Goal: Task Accomplishment & Management: Manage account settings

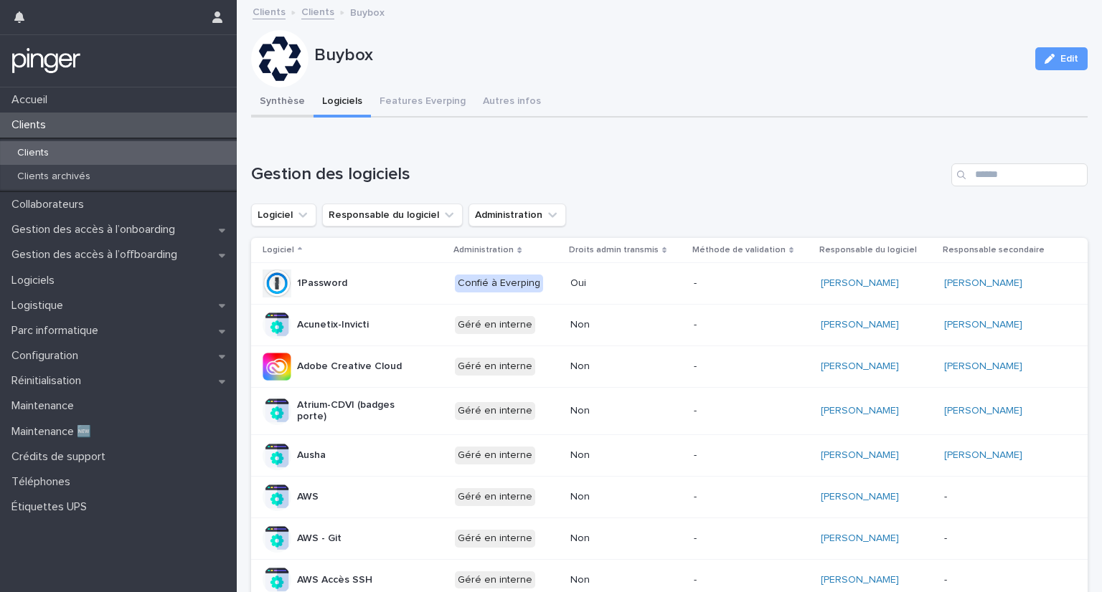
click at [289, 100] on button "Synthèse" at bounding box center [282, 102] width 62 height 30
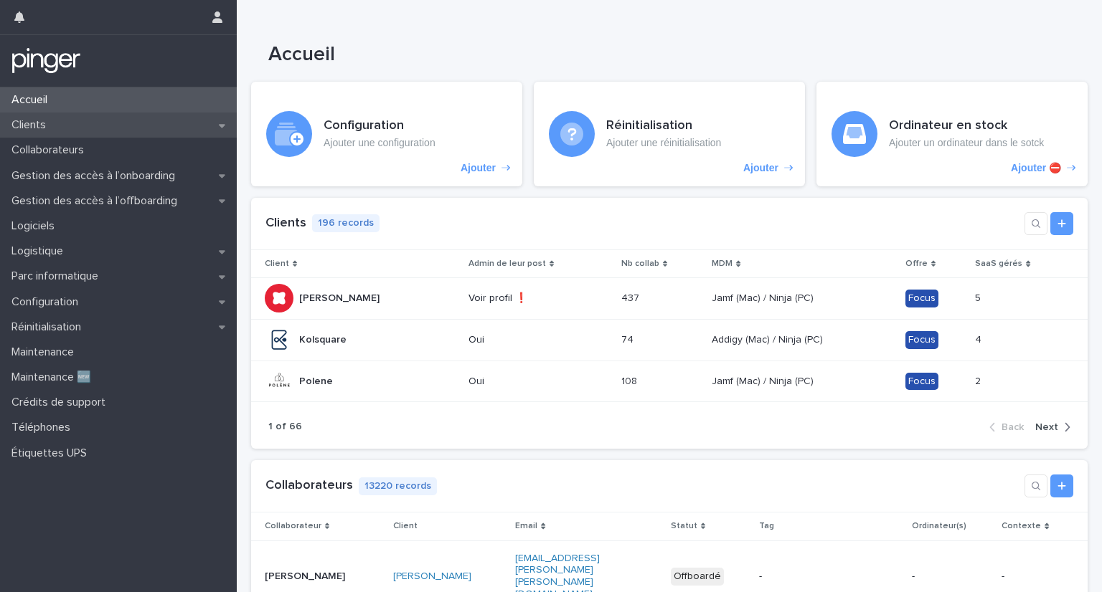
click at [59, 135] on div "Clients" at bounding box center [118, 125] width 237 height 25
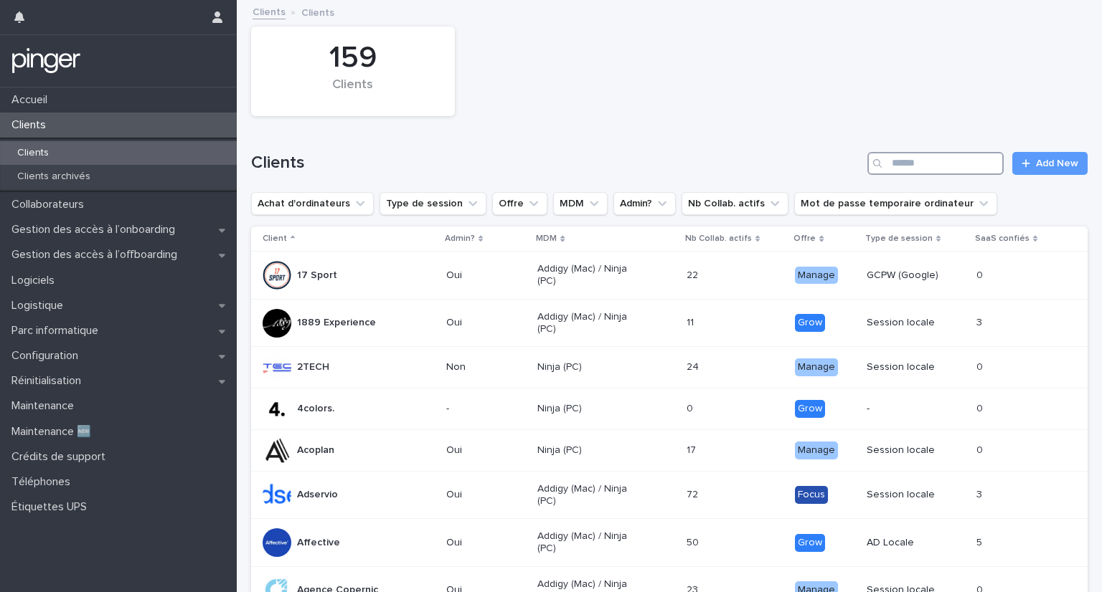
click at [894, 161] on input "Search" at bounding box center [935, 163] width 136 height 23
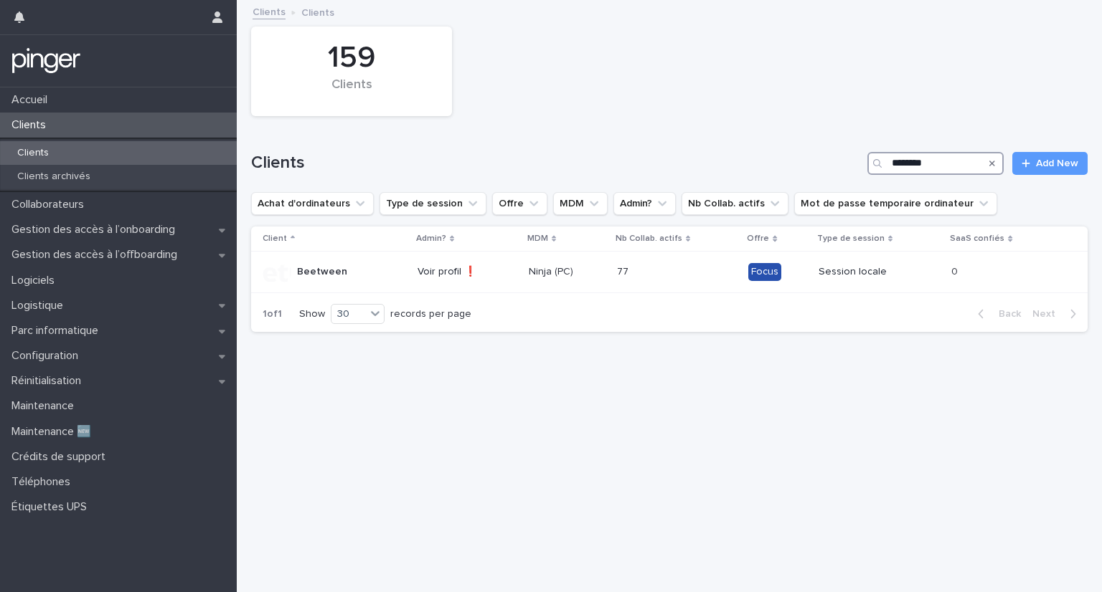
type input "********"
click at [328, 273] on p "Beetween" at bounding box center [322, 272] width 50 height 12
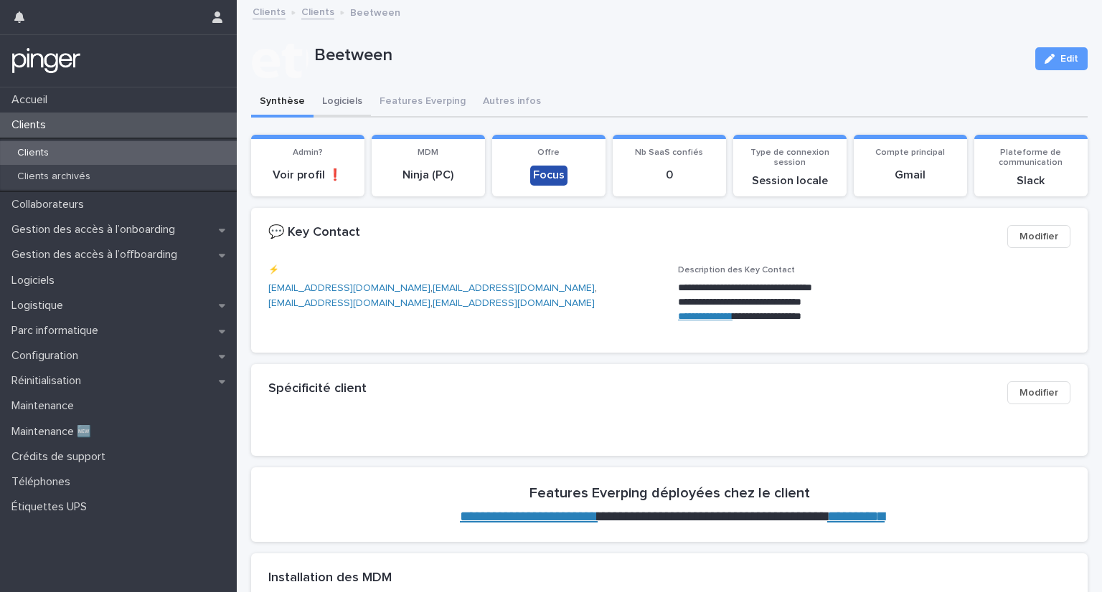
click at [344, 104] on button "Logiciels" at bounding box center [341, 102] width 57 height 30
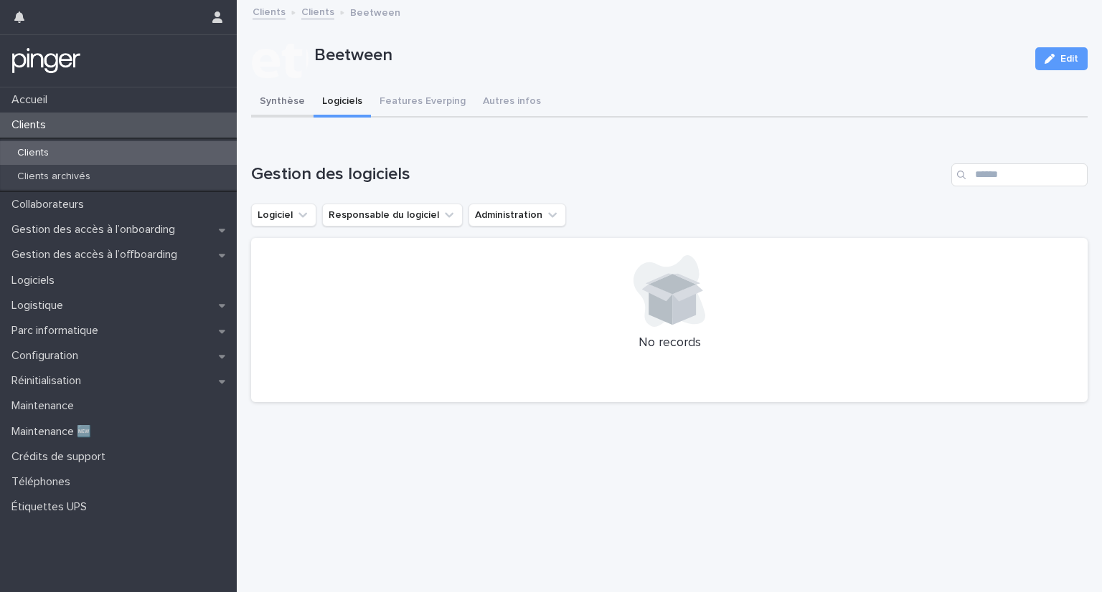
click at [300, 98] on button "Synthèse" at bounding box center [282, 102] width 62 height 30
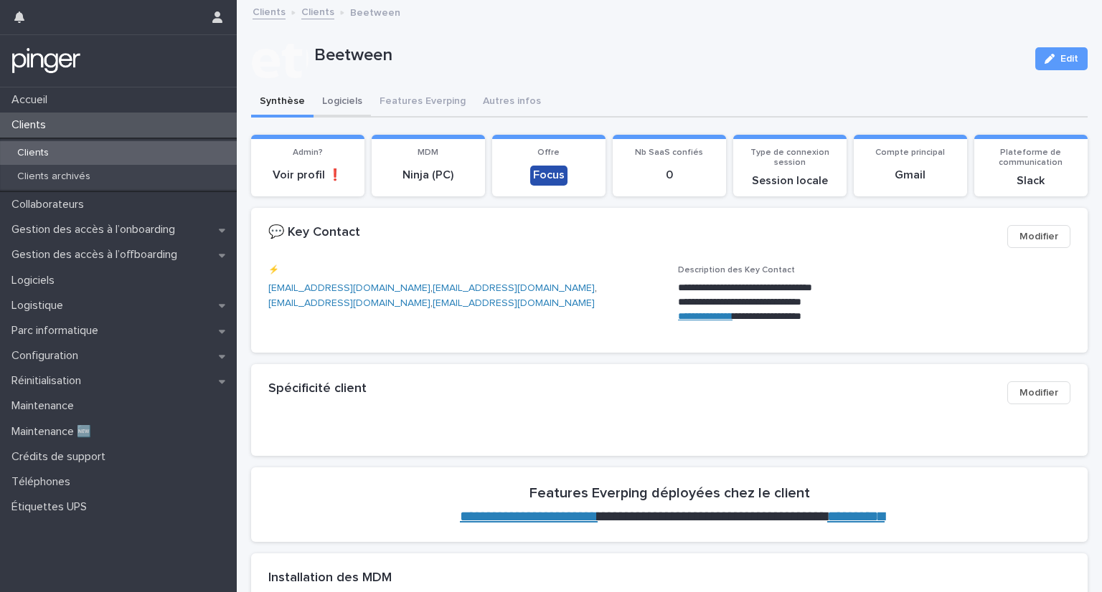
click at [351, 107] on button "Logiciels" at bounding box center [341, 102] width 57 height 30
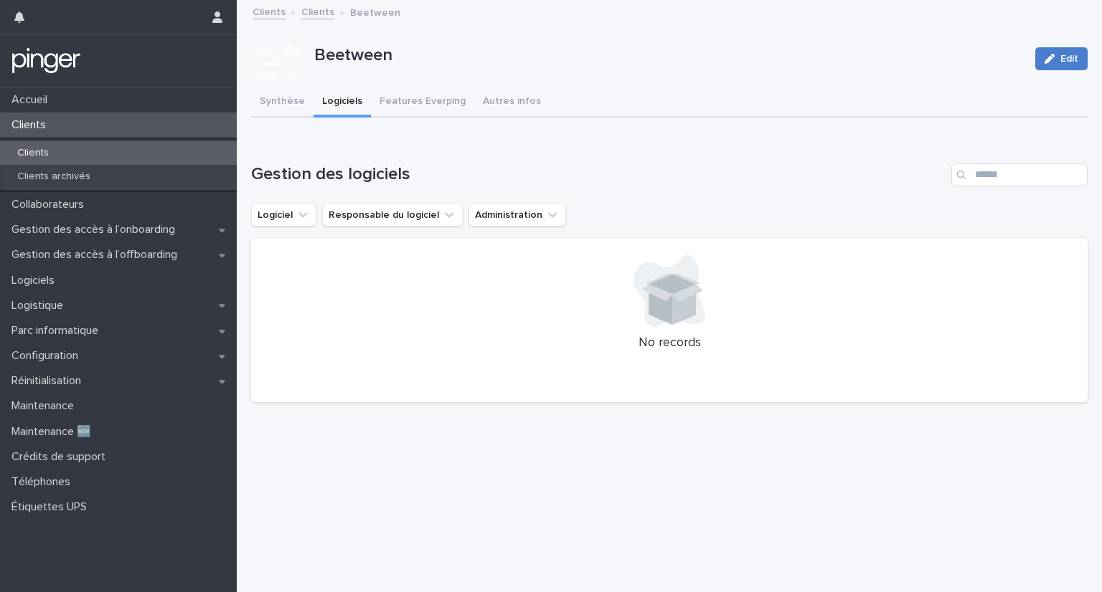
click at [1048, 61] on div "button" at bounding box center [1052, 59] width 16 height 10
click at [491, 273] on div at bounding box center [669, 291] width 802 height 72
click at [1041, 64] on button "Save" at bounding box center [1056, 58] width 61 height 23
click at [57, 149] on p "Clients" at bounding box center [33, 153] width 55 height 12
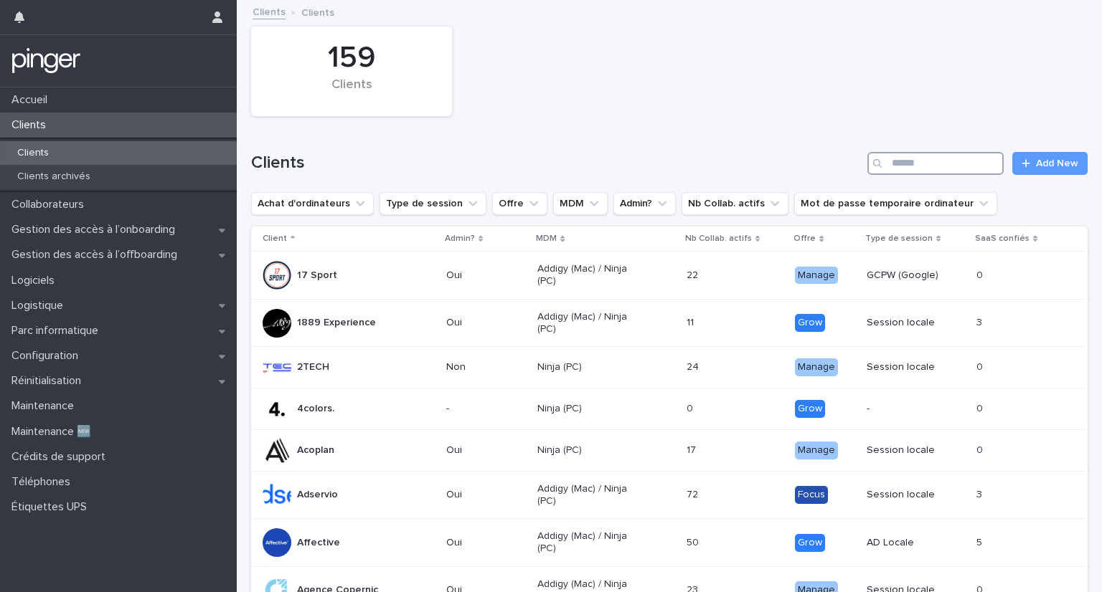
click at [928, 166] on input "Search" at bounding box center [935, 163] width 136 height 23
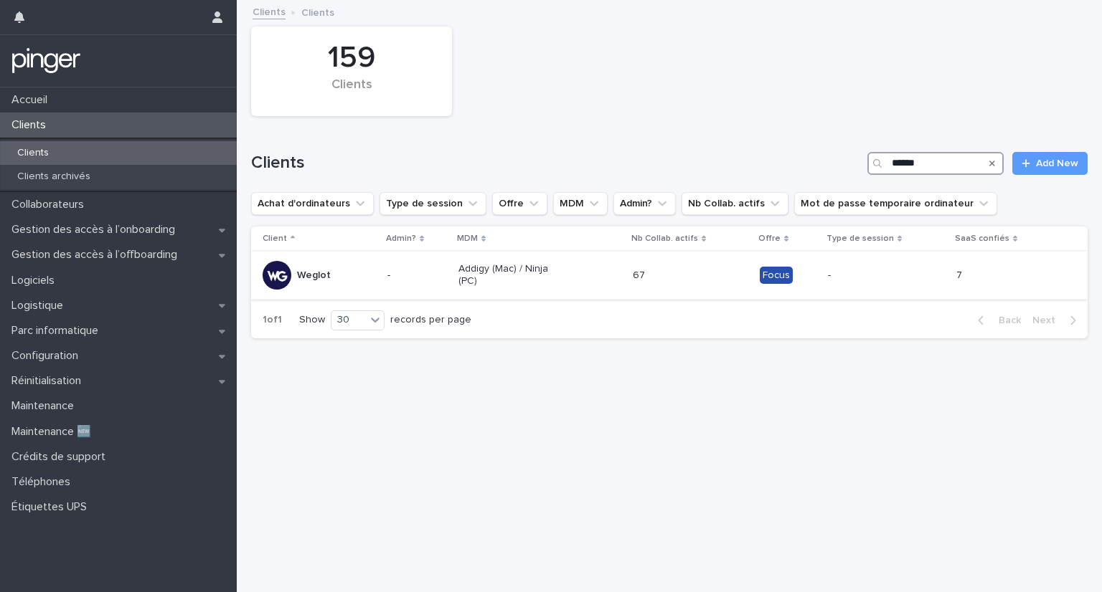
type input "******"
click at [323, 270] on p "Weglot" at bounding box center [314, 276] width 34 height 12
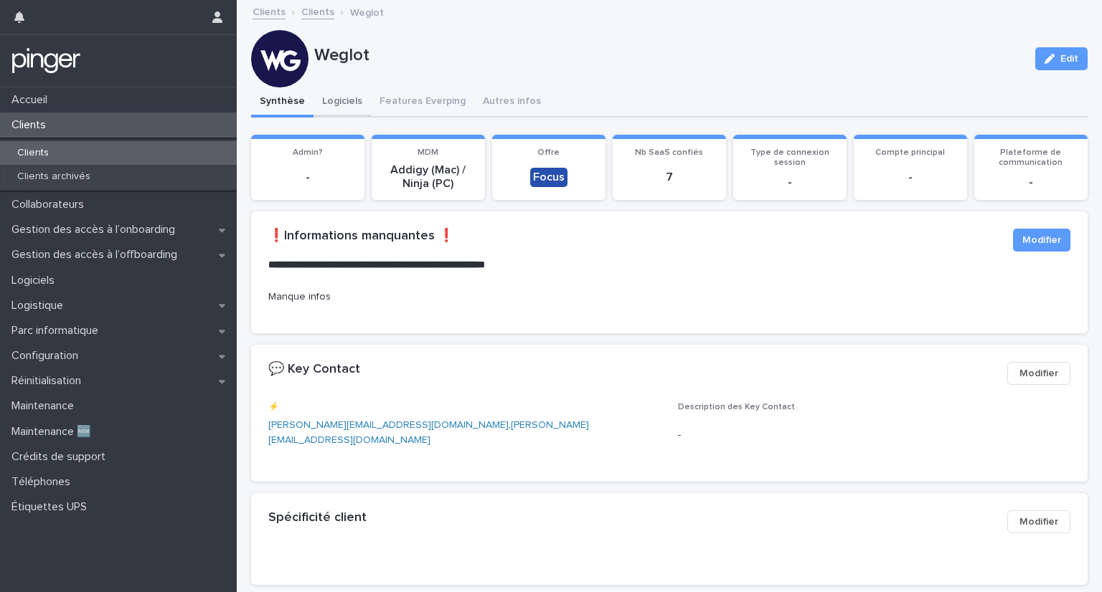
click at [336, 101] on button "Logiciels" at bounding box center [341, 102] width 57 height 30
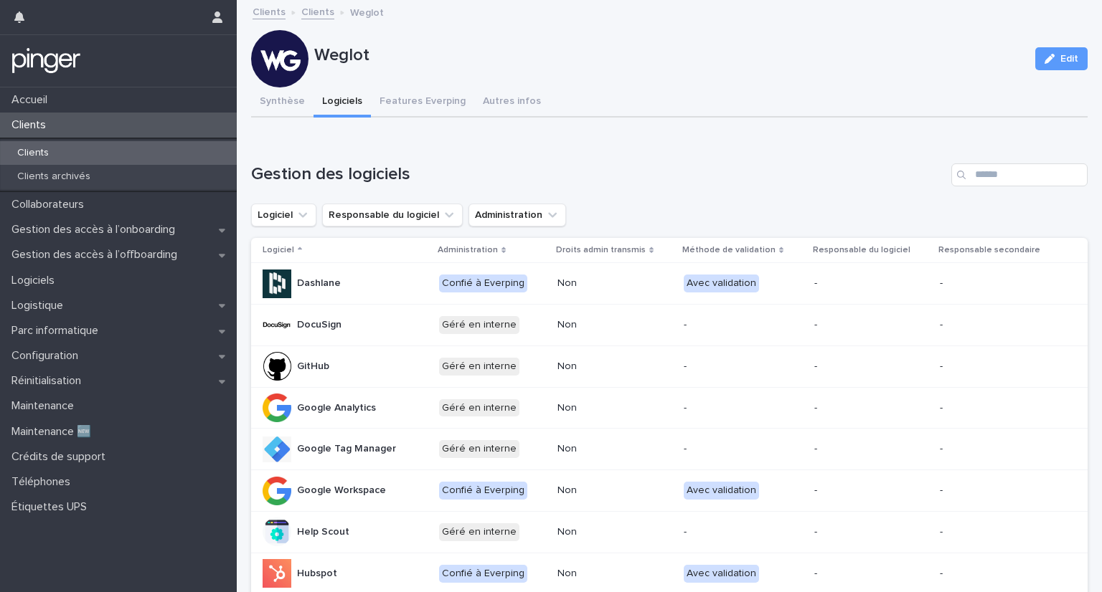
click at [643, 152] on div "Loading... Saving… Gestion des logiciels Logiciel Responsable du logiciel Admin…" at bounding box center [669, 494] width 836 height 718
click at [61, 153] on div "Clients" at bounding box center [118, 153] width 237 height 24
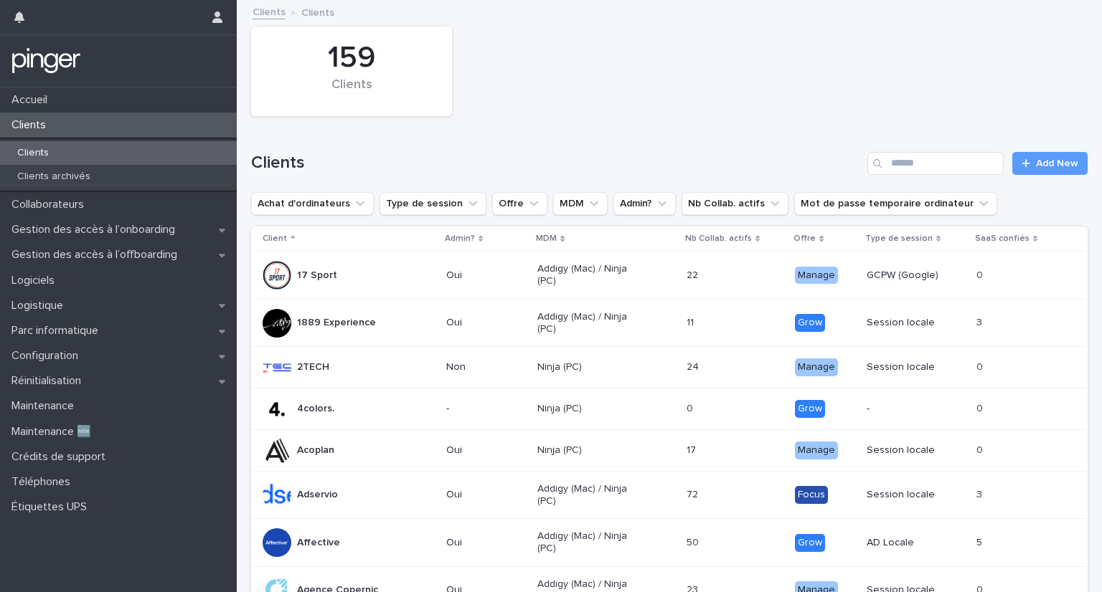
click at [328, 494] on p "Adservio" at bounding box center [317, 495] width 41 height 12
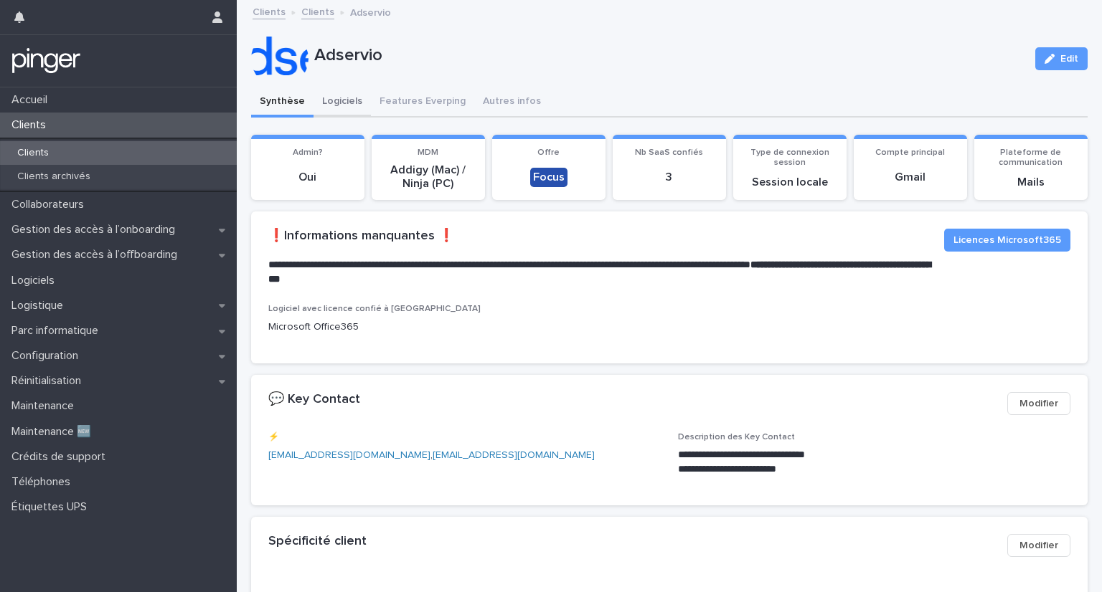
click at [340, 98] on button "Logiciels" at bounding box center [341, 102] width 57 height 30
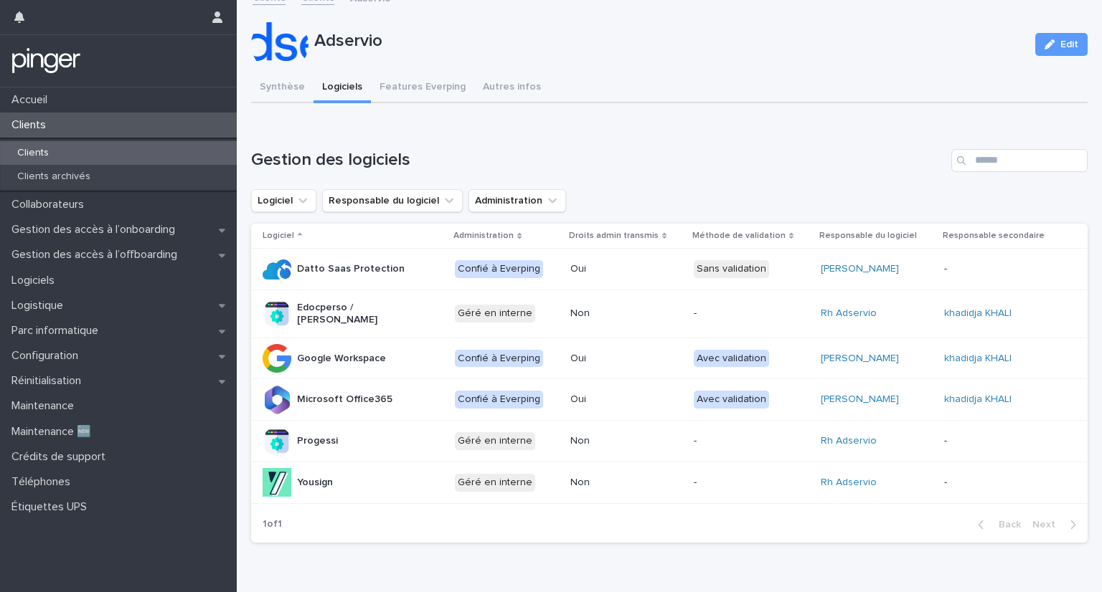
scroll to position [16, 0]
click at [696, 349] on div "Avec validation" at bounding box center [731, 358] width 75 height 18
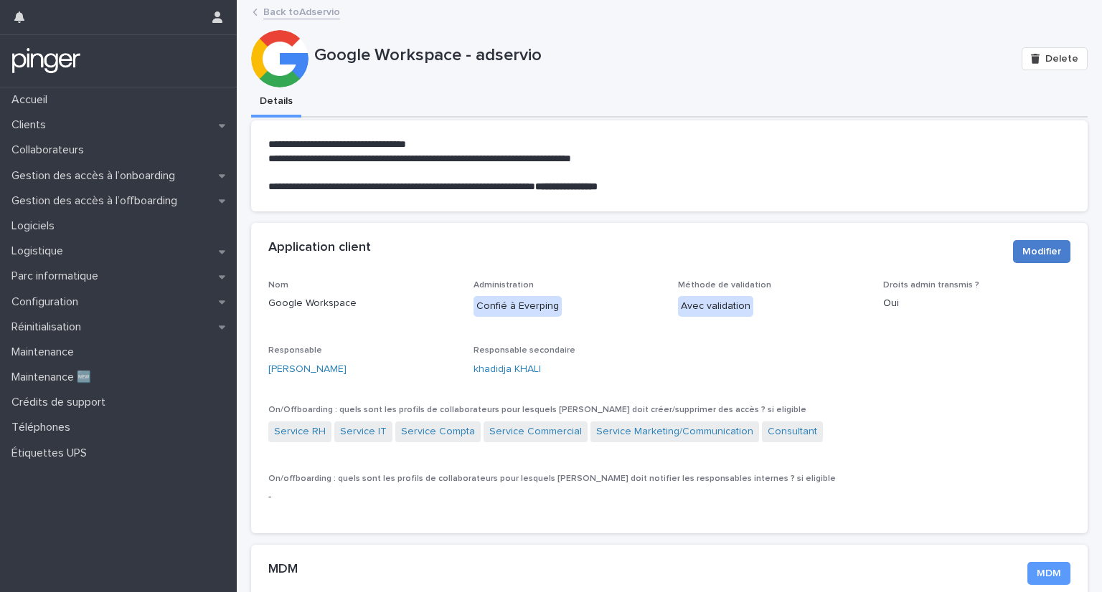
click at [1026, 259] on button "Modifier" at bounding box center [1041, 251] width 57 height 23
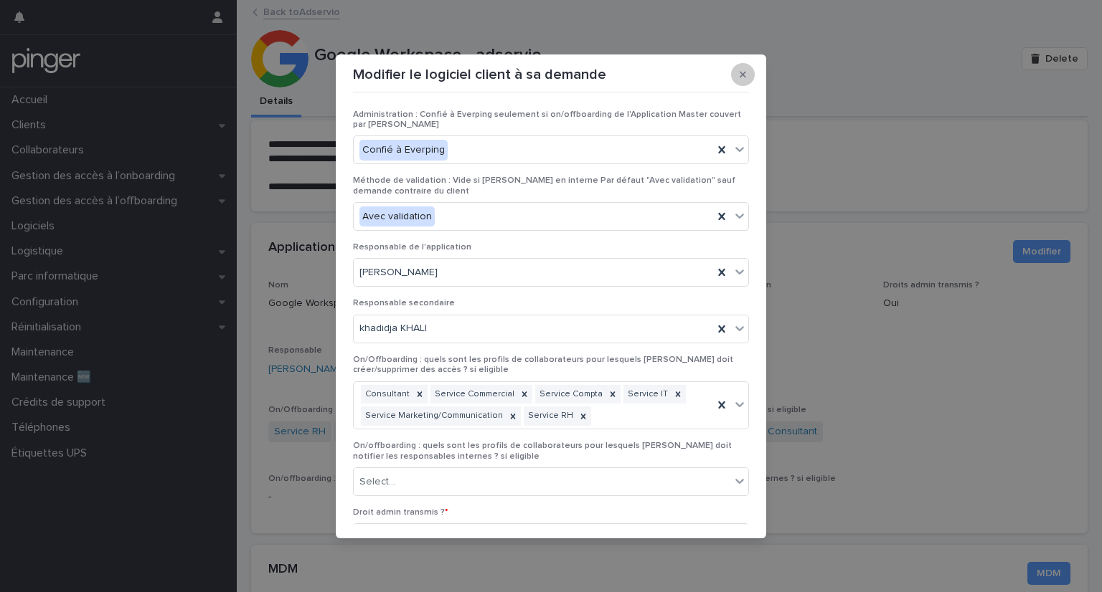
click at [744, 75] on icon "button" at bounding box center [742, 74] width 6 height 6
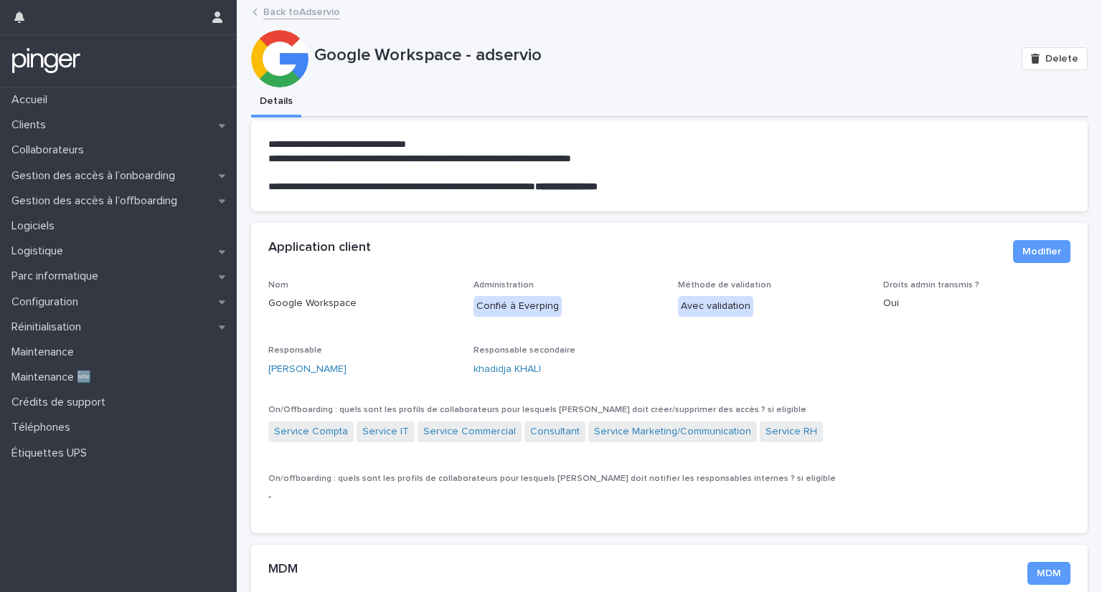
click at [296, 15] on link "Back to Adservio" at bounding box center [301, 11] width 77 height 16
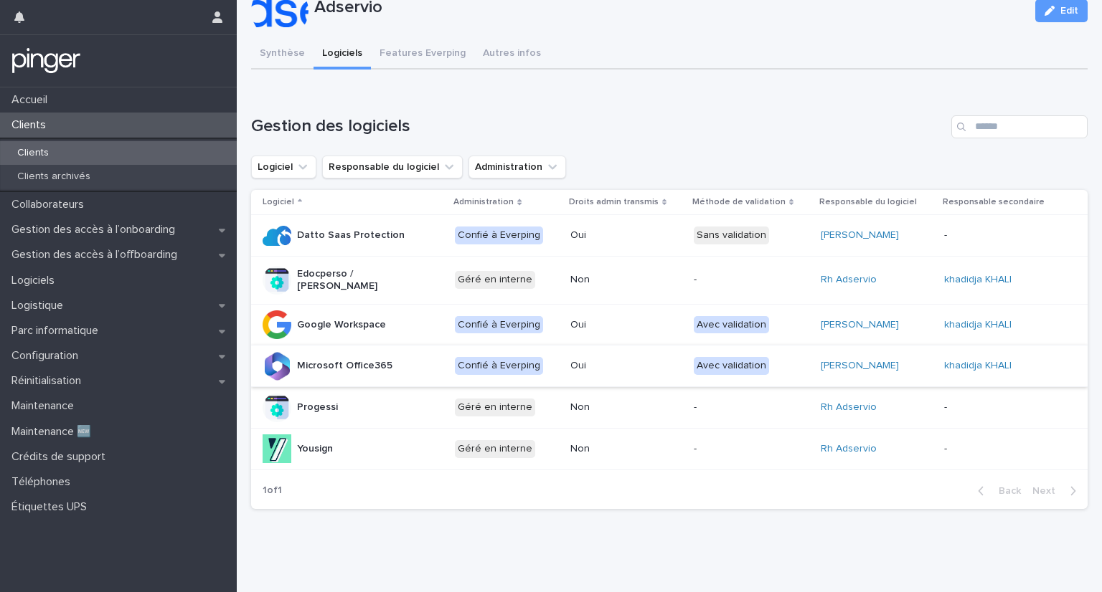
scroll to position [50, 0]
click at [757, 515] on div "**********" at bounding box center [669, 254] width 851 height 603
click at [623, 163] on div "Logiciel Responsable du logiciel Administration" at bounding box center [669, 167] width 836 height 23
click at [114, 150] on div "Clients" at bounding box center [118, 153] width 237 height 24
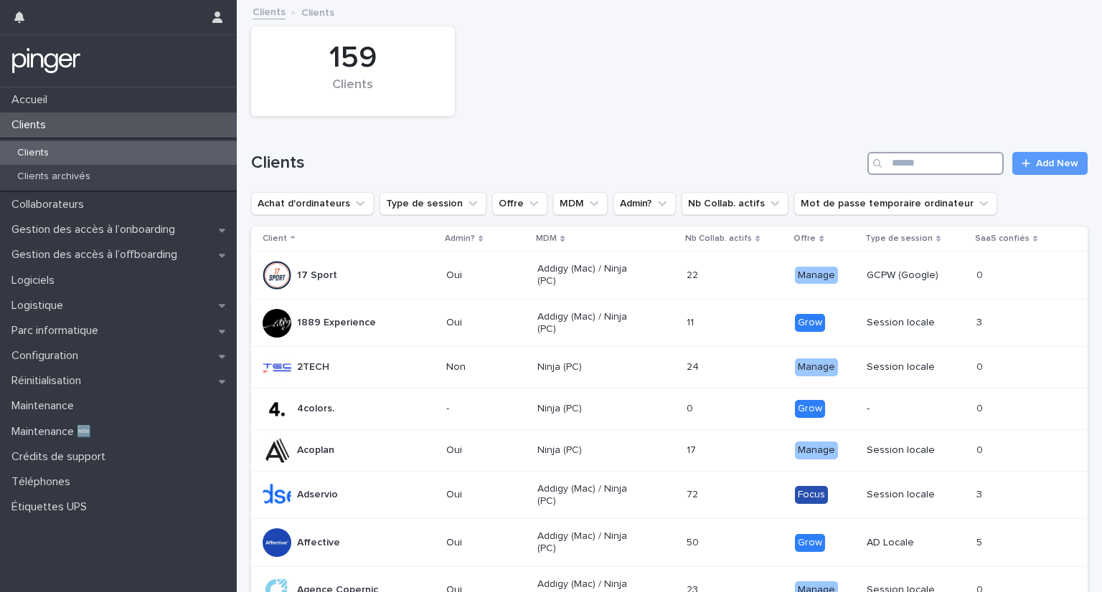
click at [940, 158] on input "Search" at bounding box center [935, 163] width 136 height 23
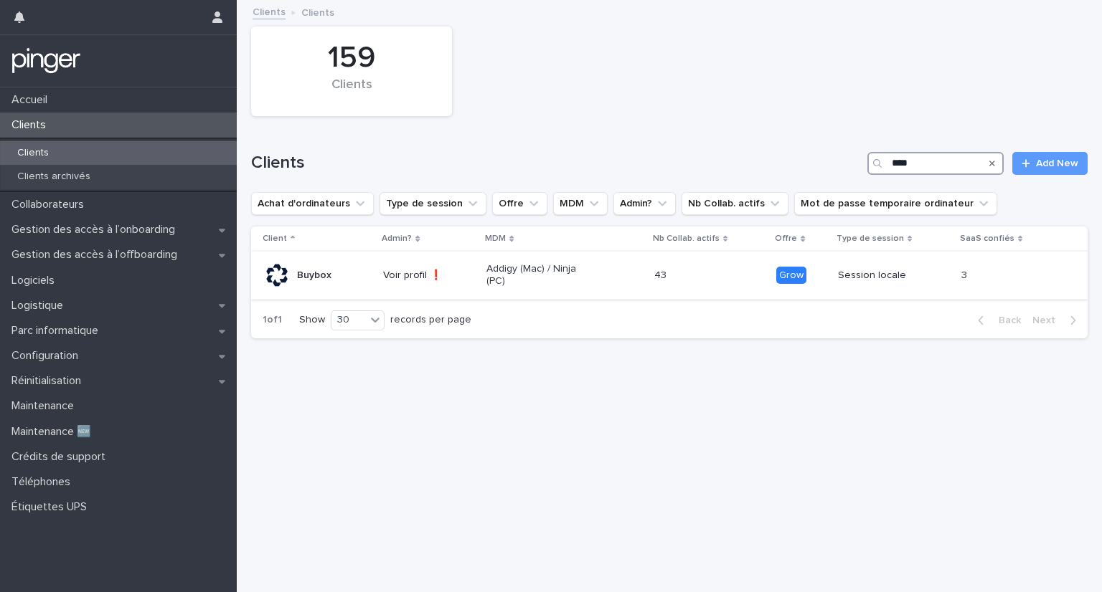
type input "****"
click at [315, 274] on p "Buybox" at bounding box center [314, 276] width 34 height 12
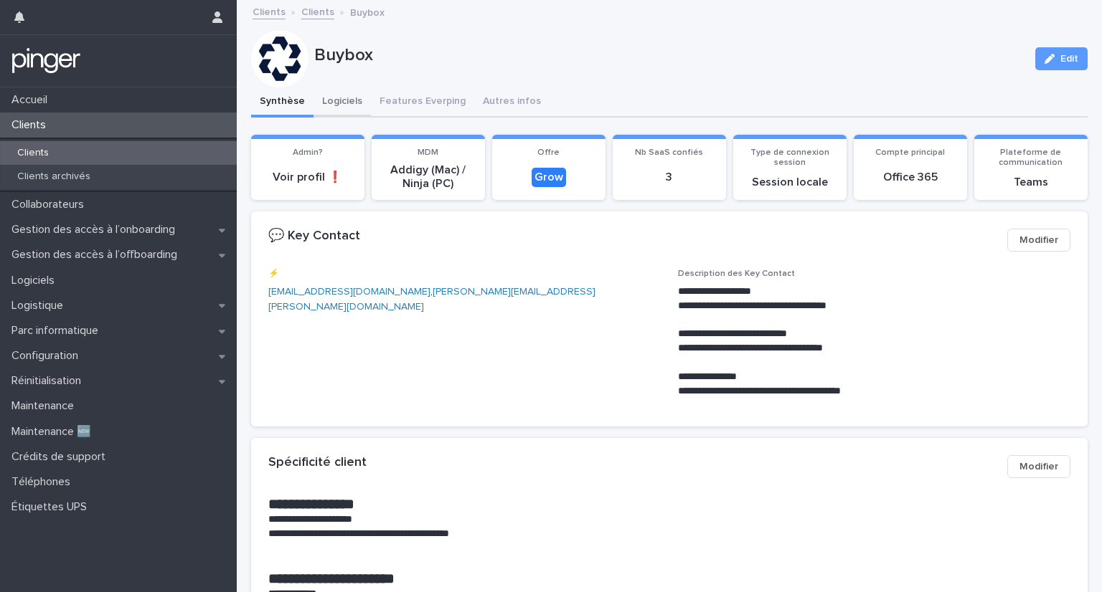
click at [346, 101] on button "Logiciels" at bounding box center [341, 102] width 57 height 30
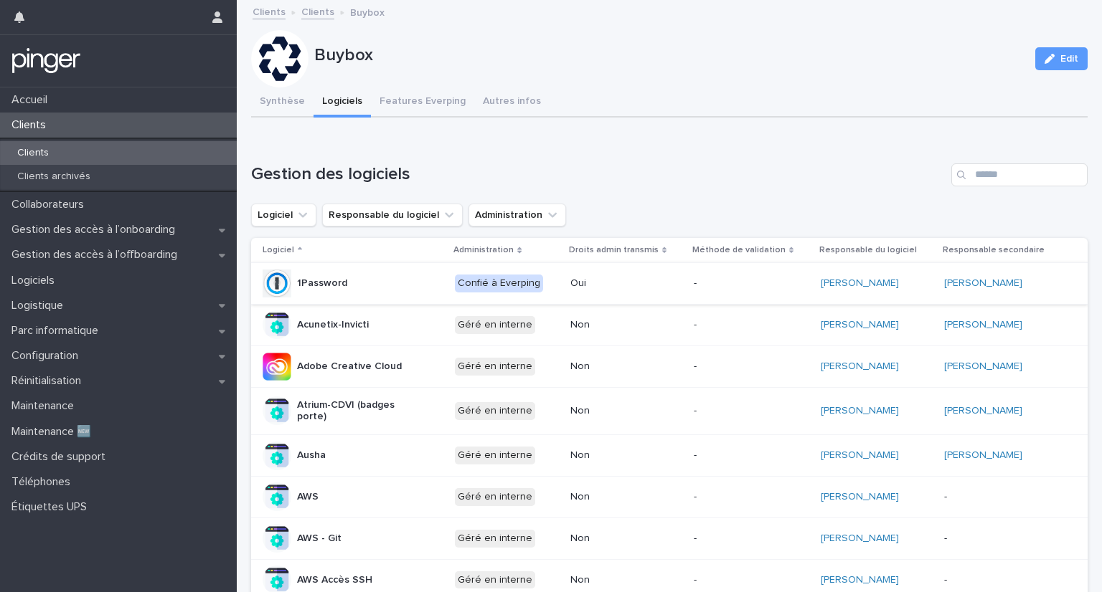
scroll to position [0, 4]
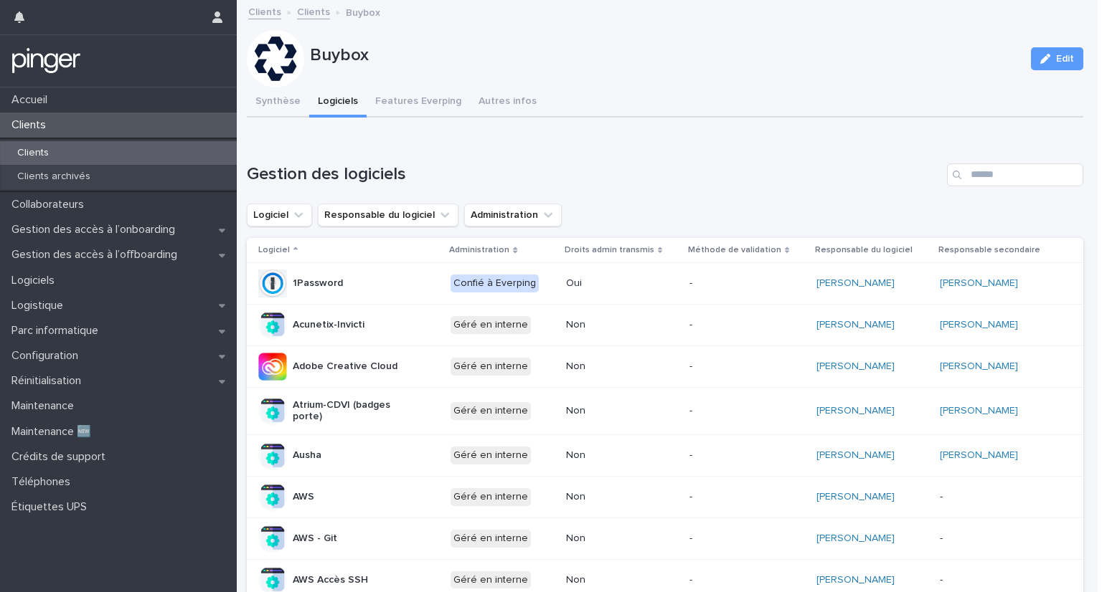
click at [712, 278] on p "-" at bounding box center [746, 284] width 115 height 12
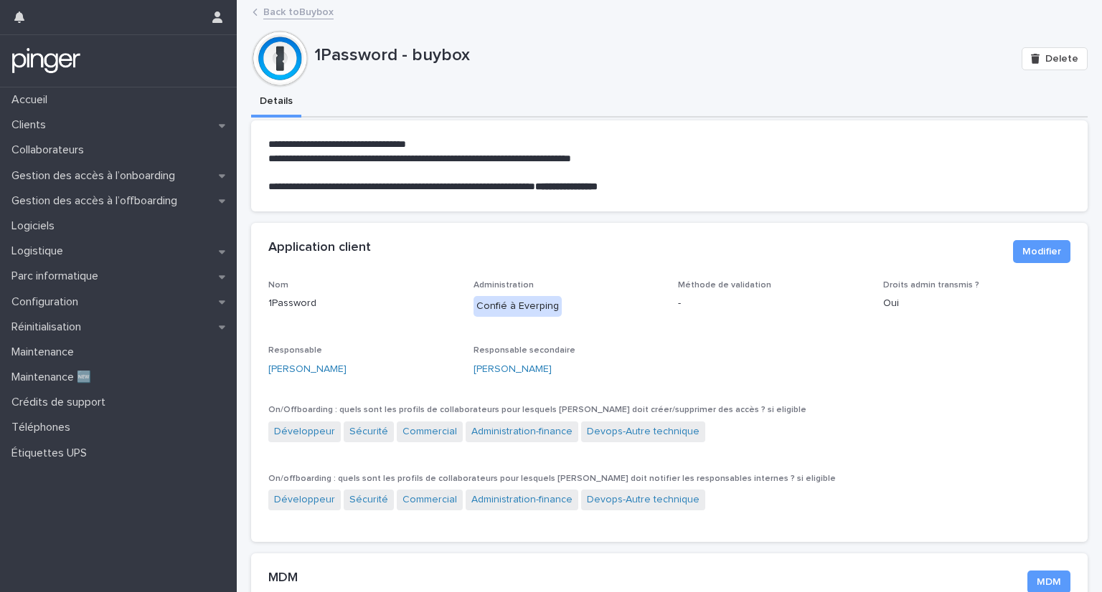
scroll to position [106, 0]
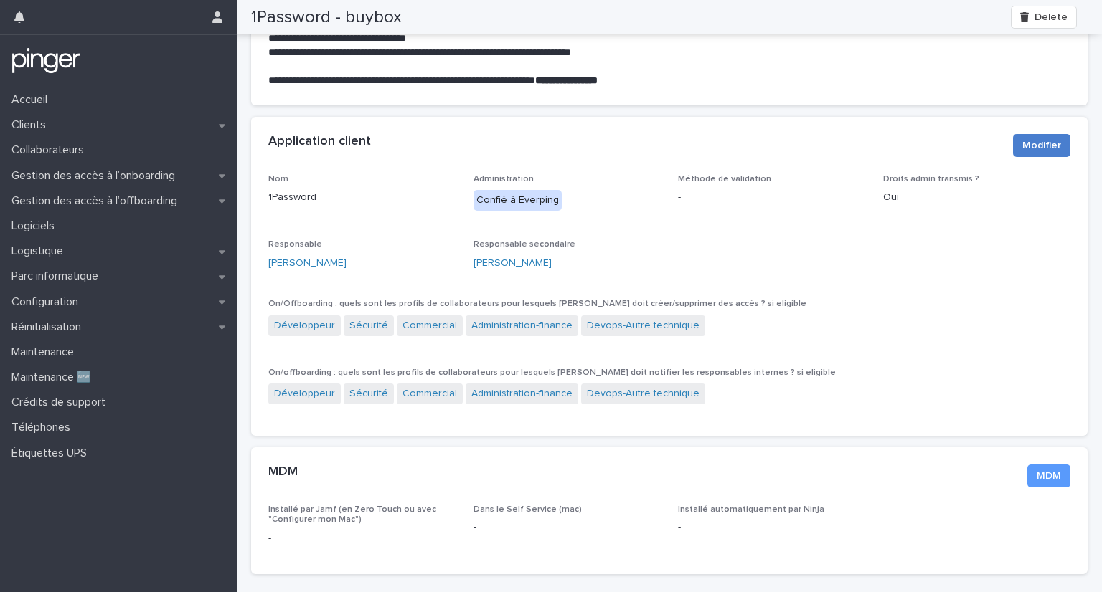
click at [1022, 152] on span "Modifier" at bounding box center [1041, 145] width 39 height 14
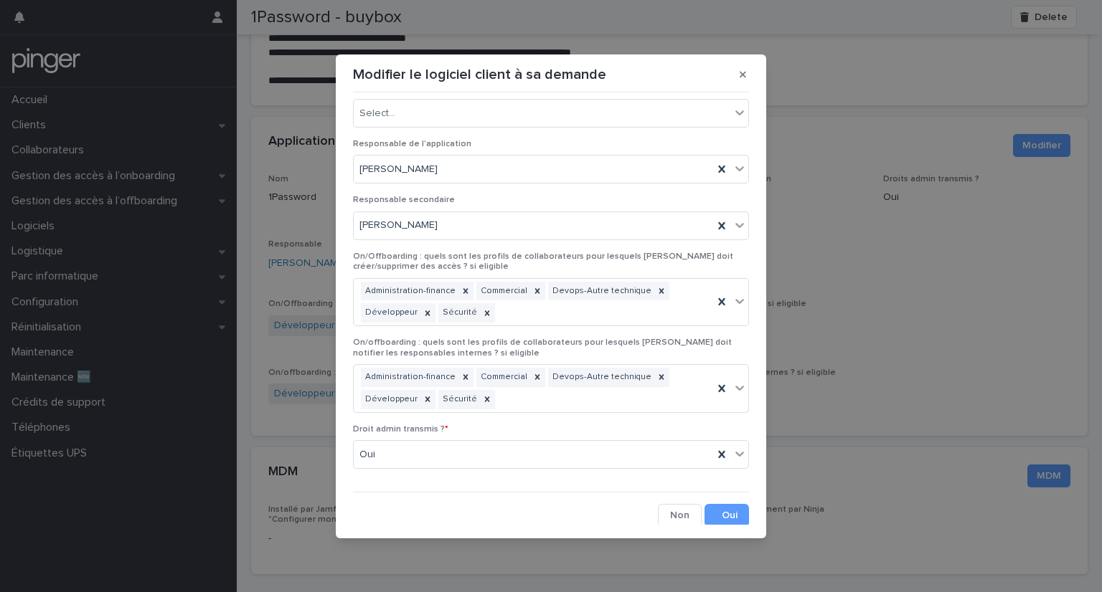
scroll to position [0, 0]
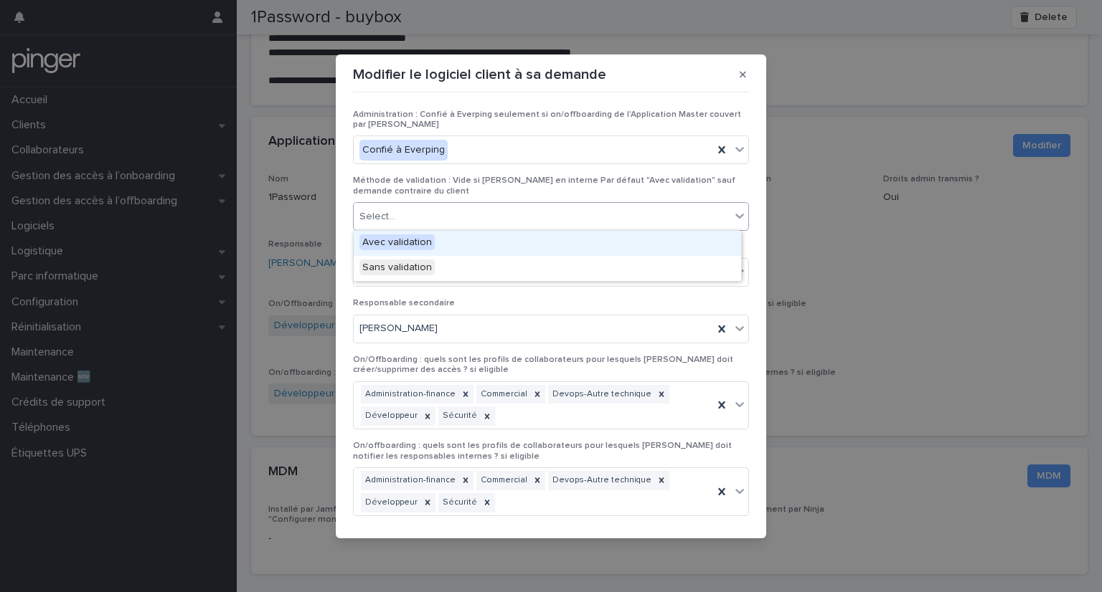
click at [531, 213] on div "Select..." at bounding box center [542, 217] width 377 height 24
click at [401, 241] on span "Avec validation" at bounding box center [396, 243] width 75 height 16
click at [396, 215] on div "Avec validation" at bounding box center [396, 217] width 75 height 21
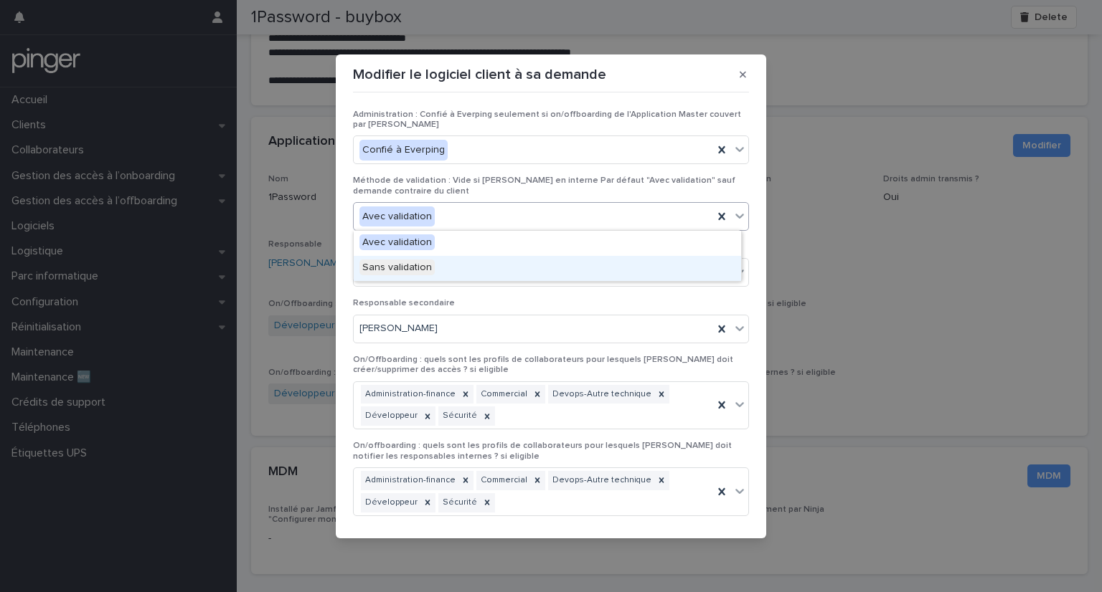
click at [404, 270] on span "Sans validation" at bounding box center [396, 268] width 75 height 16
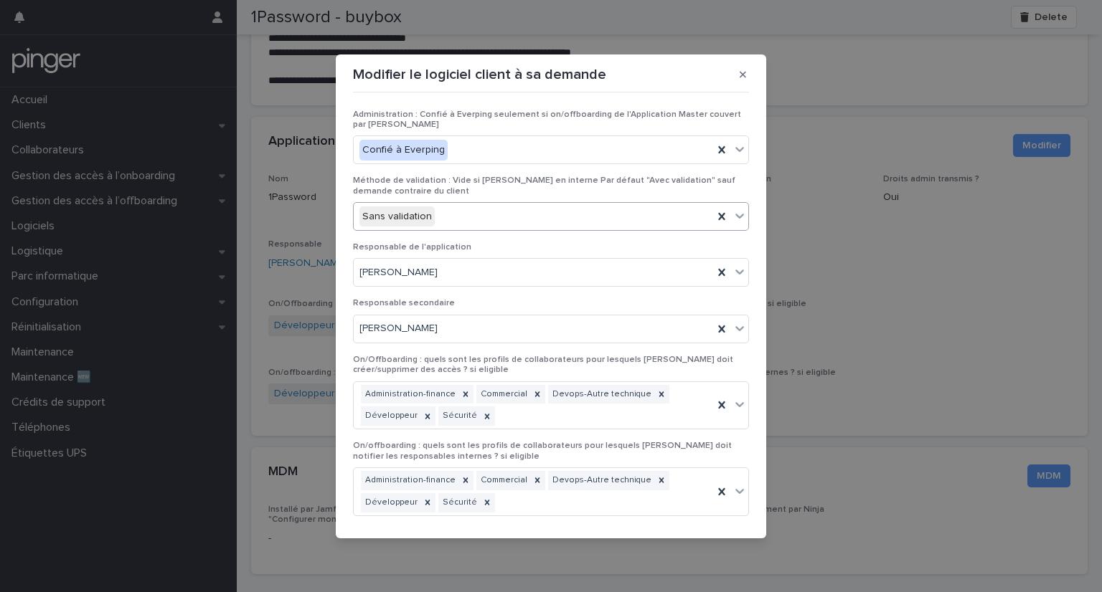
scroll to position [103, 0]
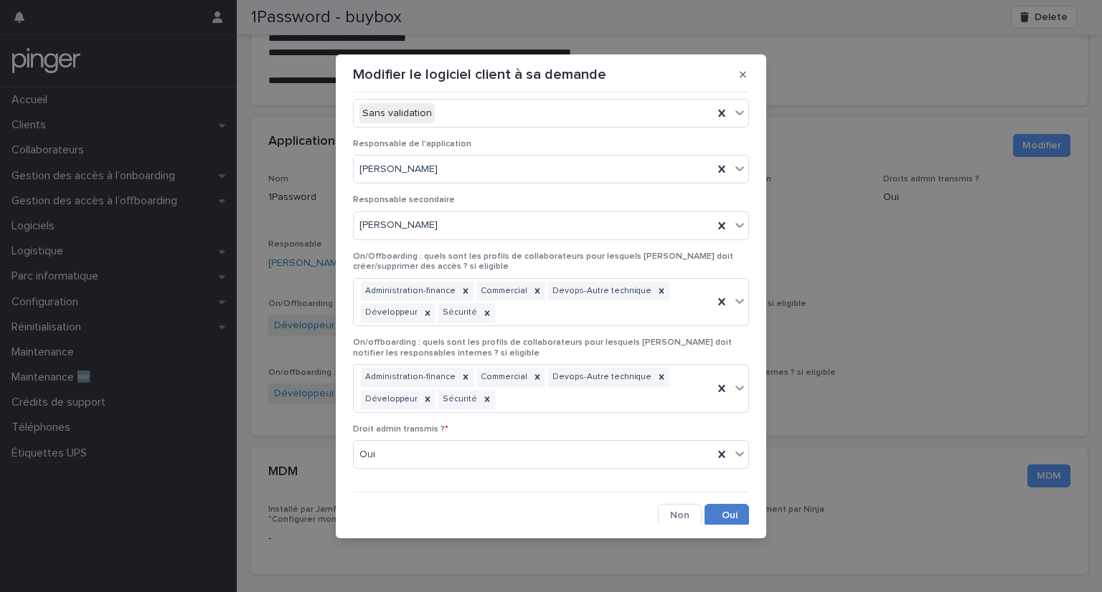
click at [716, 514] on button "Save" at bounding box center [726, 515] width 44 height 23
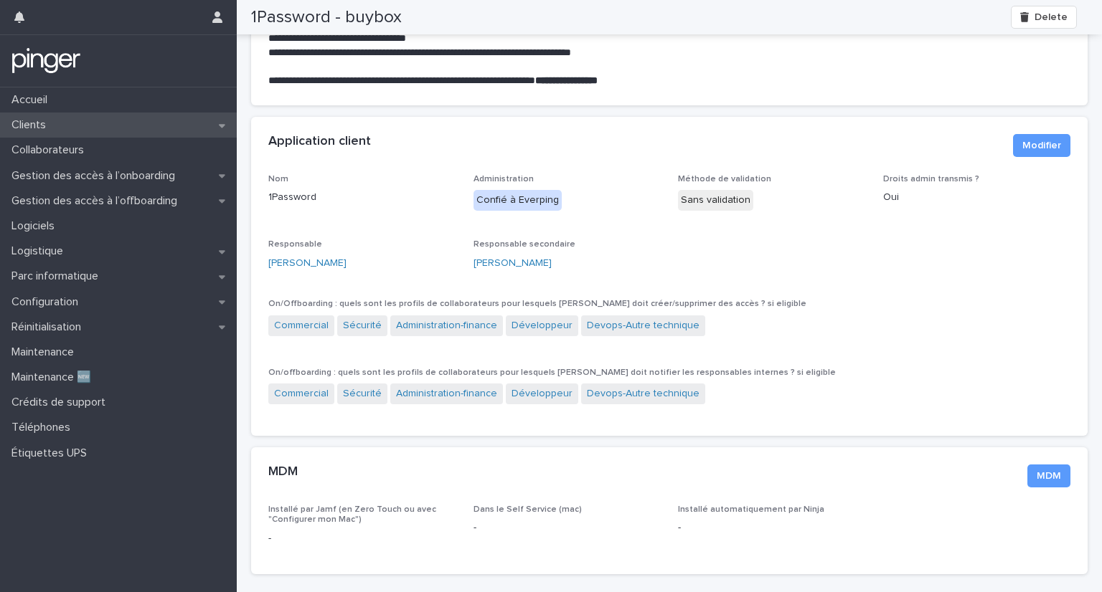
click at [65, 126] on div "Clients" at bounding box center [118, 125] width 237 height 25
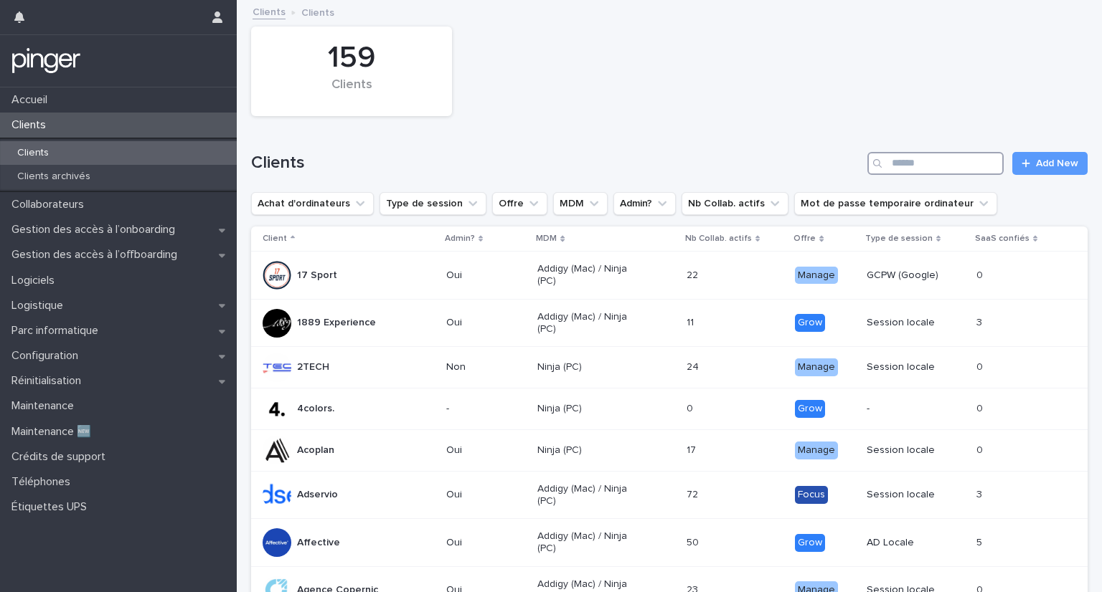
click at [881, 170] on input "Search" at bounding box center [935, 163] width 136 height 23
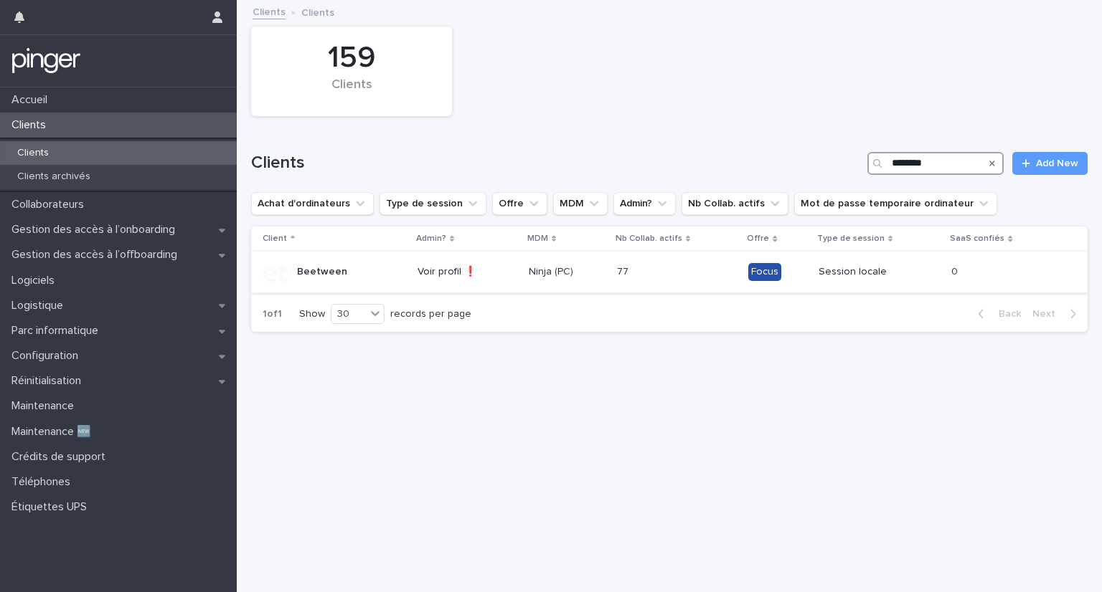
type input "********"
click at [312, 266] on p "Beetween" at bounding box center [322, 272] width 50 height 12
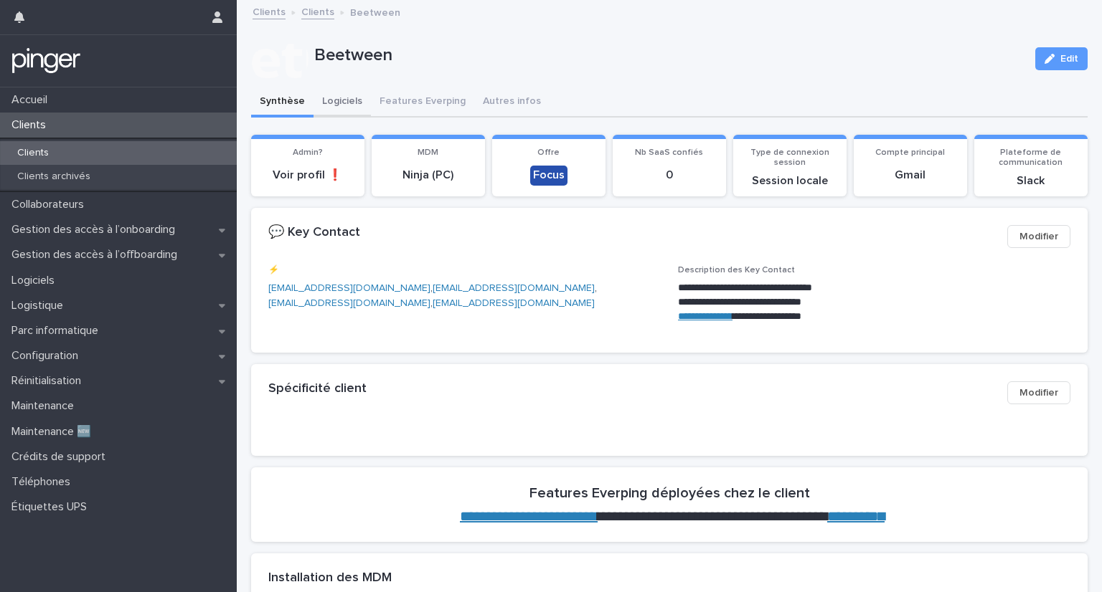
click at [354, 95] on button "Logiciels" at bounding box center [341, 102] width 57 height 30
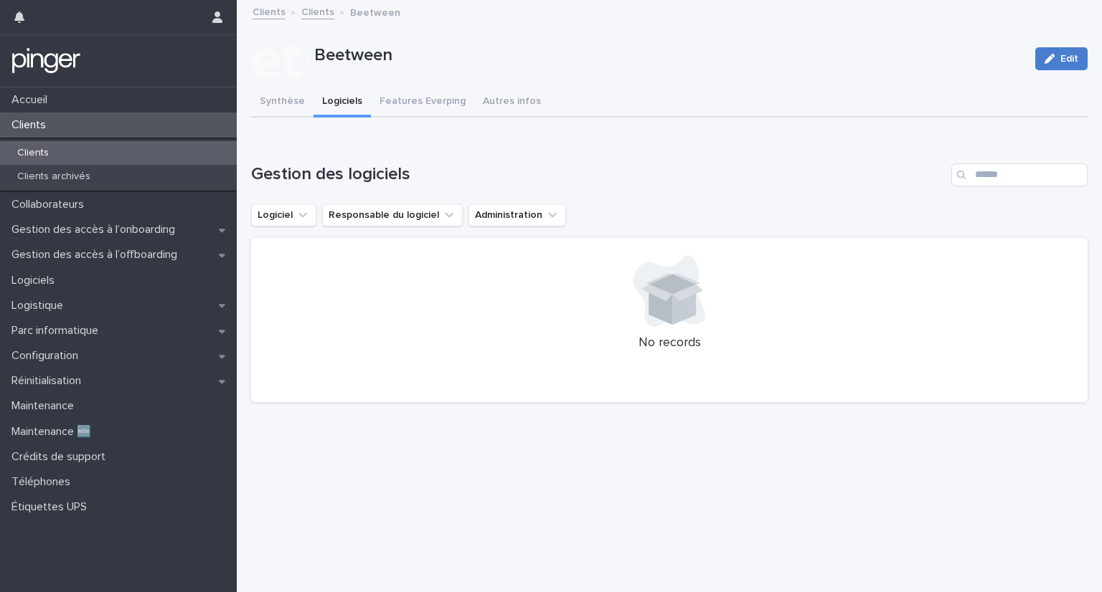
click at [1044, 61] on icon "button" at bounding box center [1049, 59] width 10 height 10
click at [986, 53] on button "Cancel" at bounding box center [998, 58] width 49 height 23
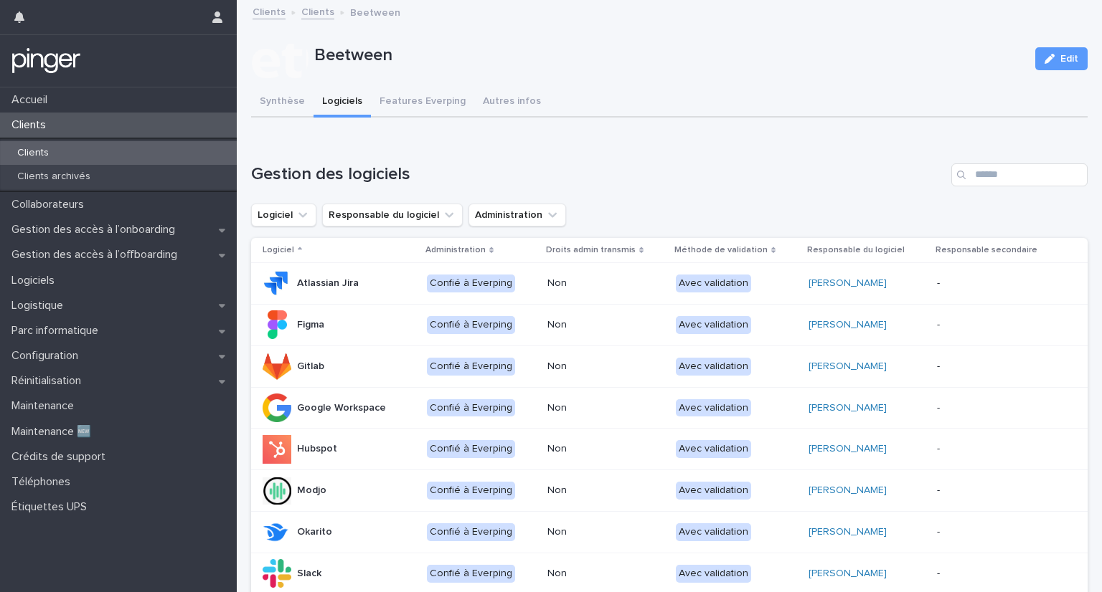
click at [688, 150] on div "Loading... Saving… Gestion des logiciels Logiciel Responsable du logiciel Admin…" at bounding box center [669, 411] width 836 height 552
click at [44, 150] on p "Clients" at bounding box center [33, 153] width 55 height 12
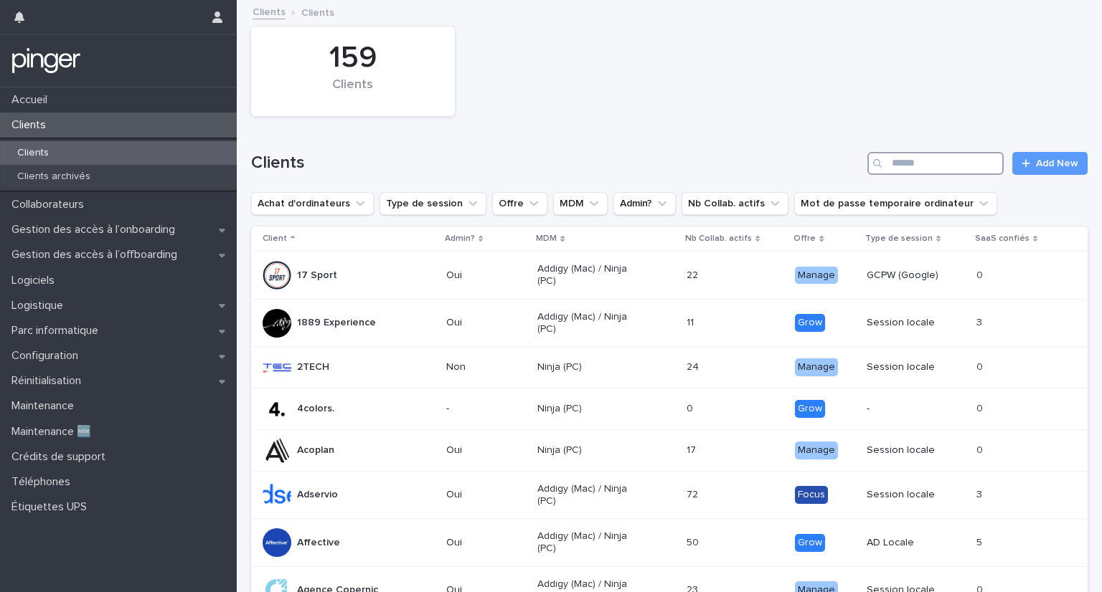
click at [901, 164] on input "Search" at bounding box center [935, 163] width 136 height 23
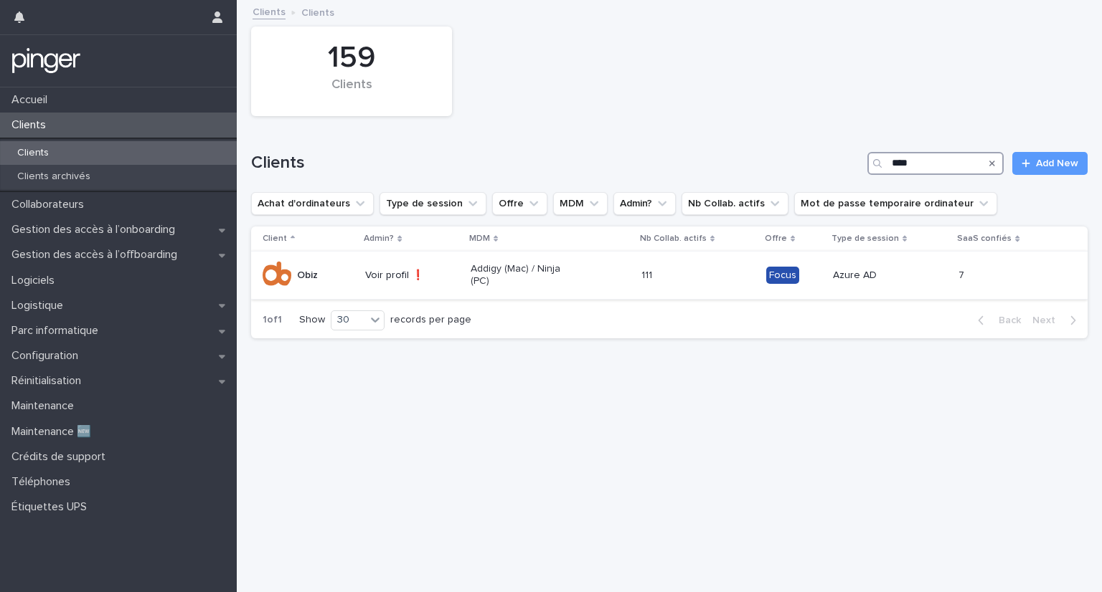
type input "****"
click at [302, 273] on p "Obiz" at bounding box center [307, 276] width 21 height 12
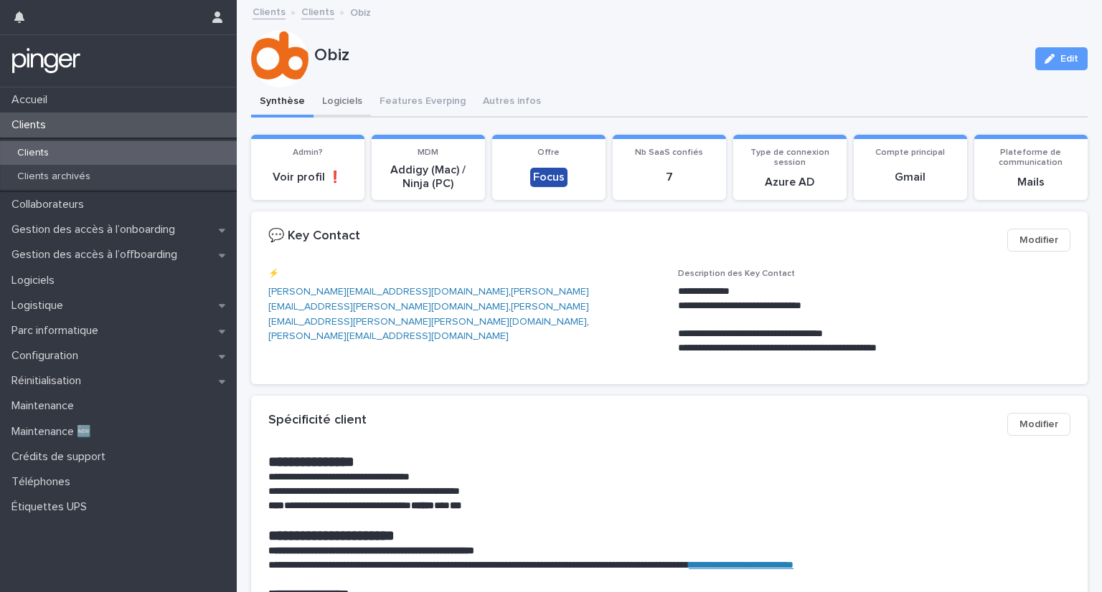
click at [351, 107] on button "Logiciels" at bounding box center [341, 102] width 57 height 30
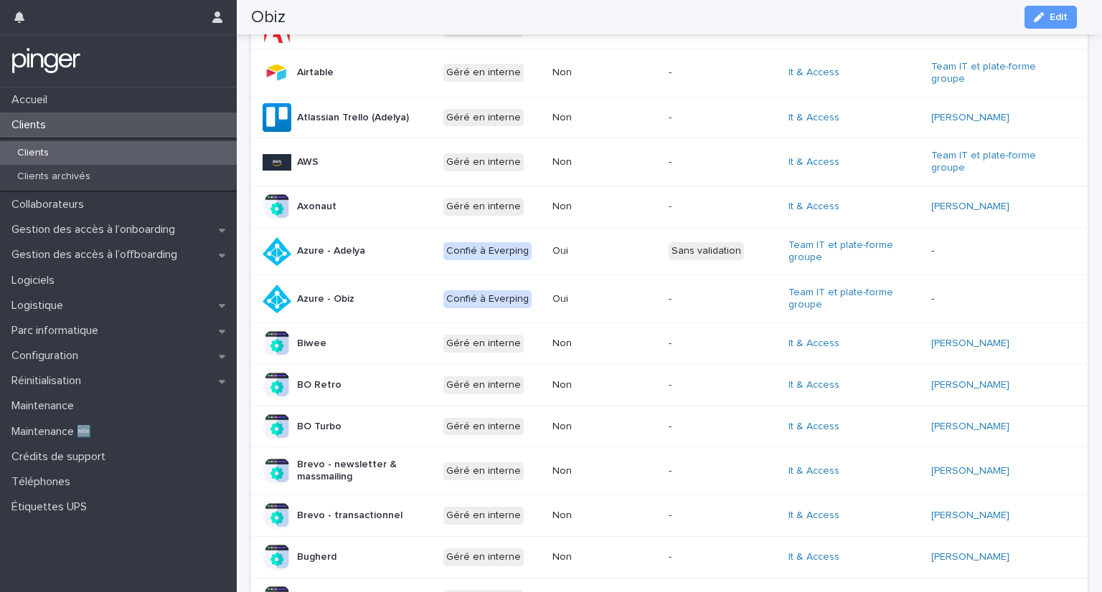
scroll to position [680, 0]
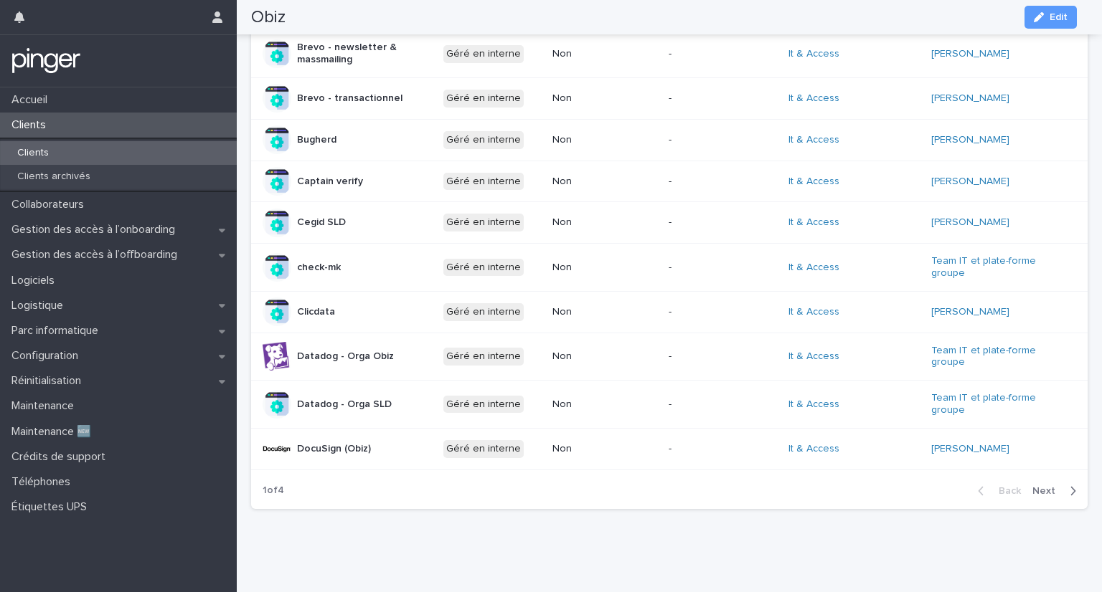
click at [1040, 486] on span "Next" at bounding box center [1048, 491] width 32 height 10
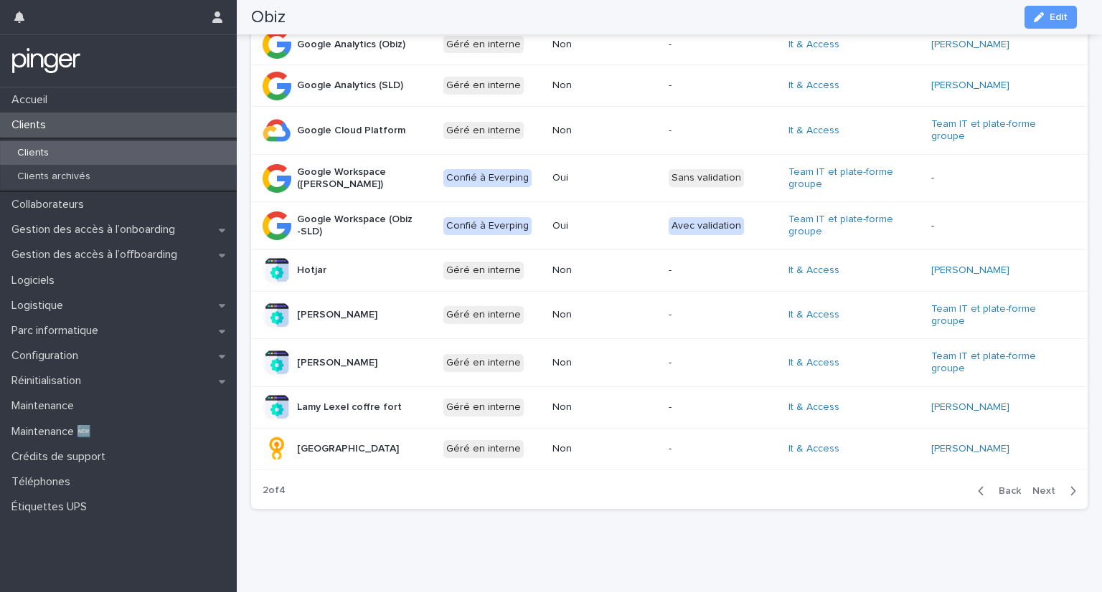
scroll to position [673, 0]
click at [986, 460] on div "Logiciel Administration Droits admin transmis Méthode de validation Responsable…" at bounding box center [669, 19] width 836 height 908
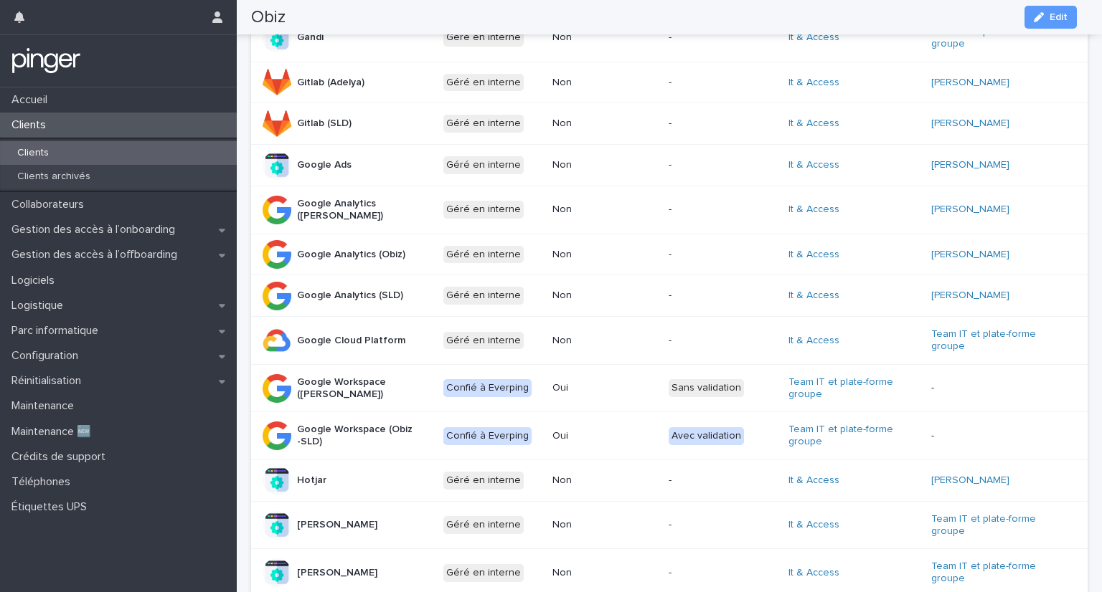
scroll to position [462, 0]
click at [681, 384] on div "Sans validation" at bounding box center [705, 389] width 75 height 18
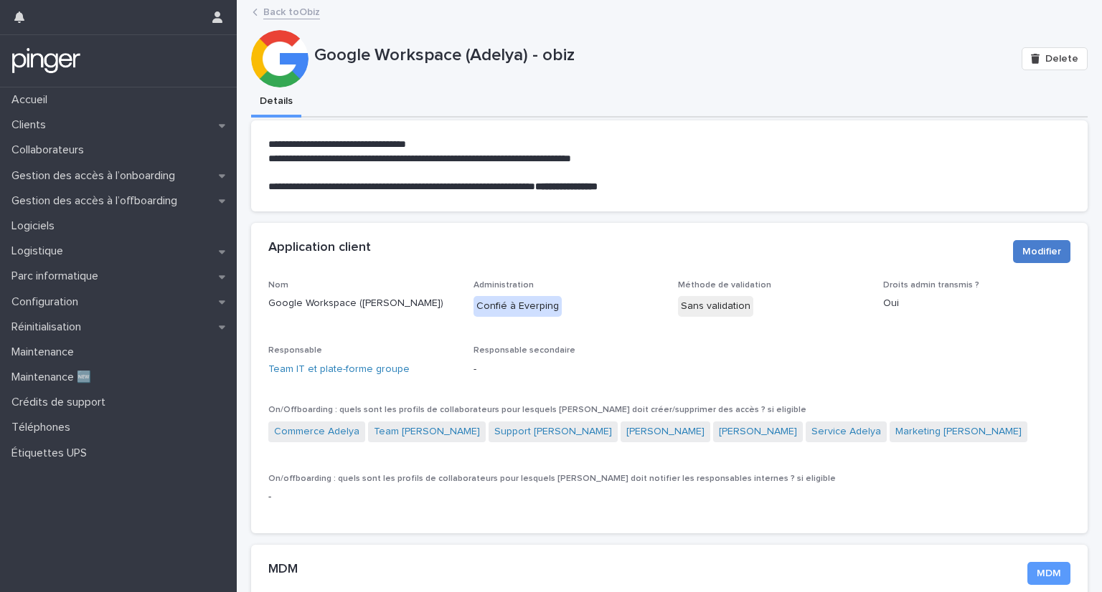
click at [1022, 253] on span "Modifier" at bounding box center [1041, 252] width 39 height 14
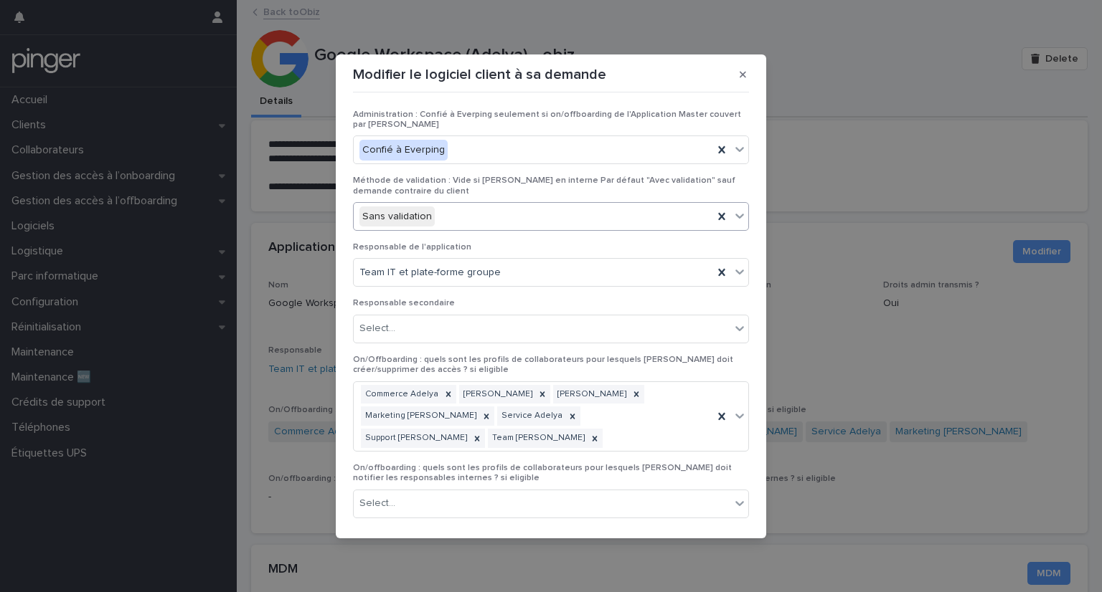
click at [732, 214] on icon at bounding box center [739, 216] width 14 height 14
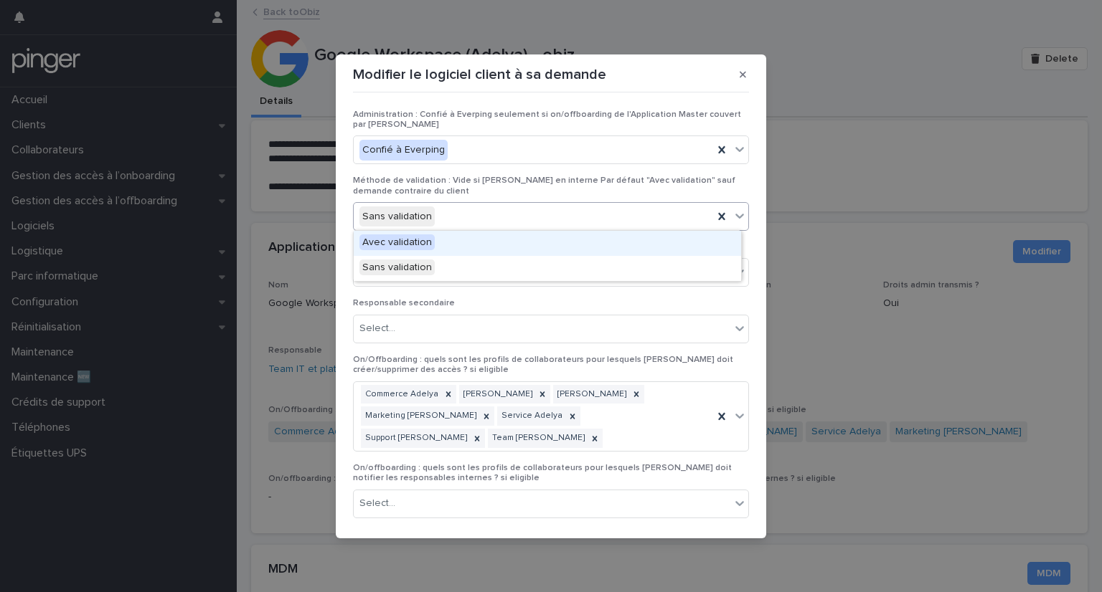
click at [463, 246] on div "Avec validation" at bounding box center [547, 243] width 387 height 25
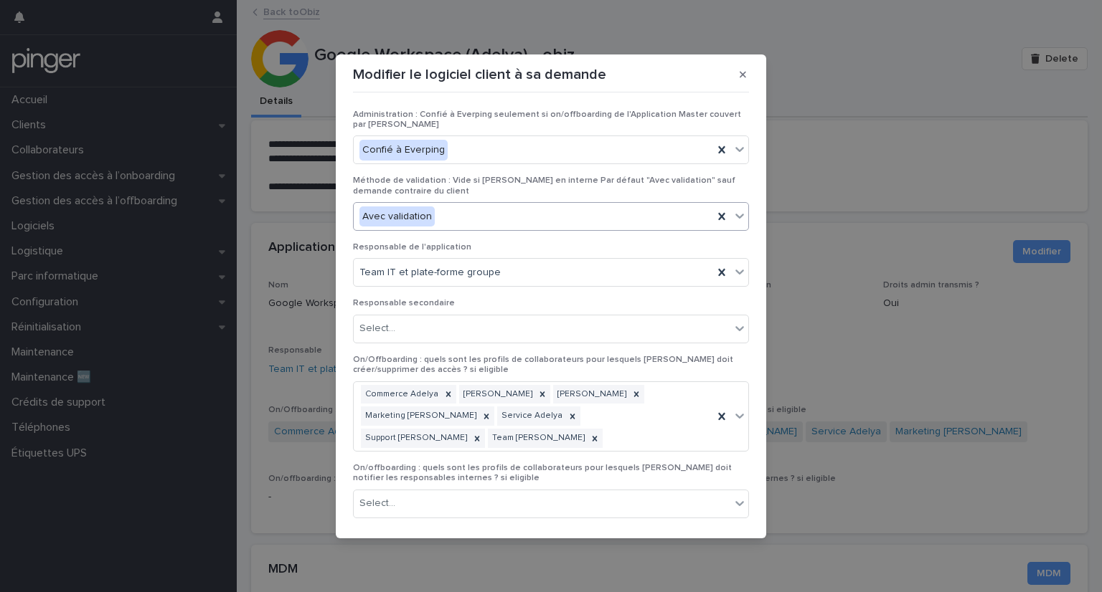
scroll to position [84, 0]
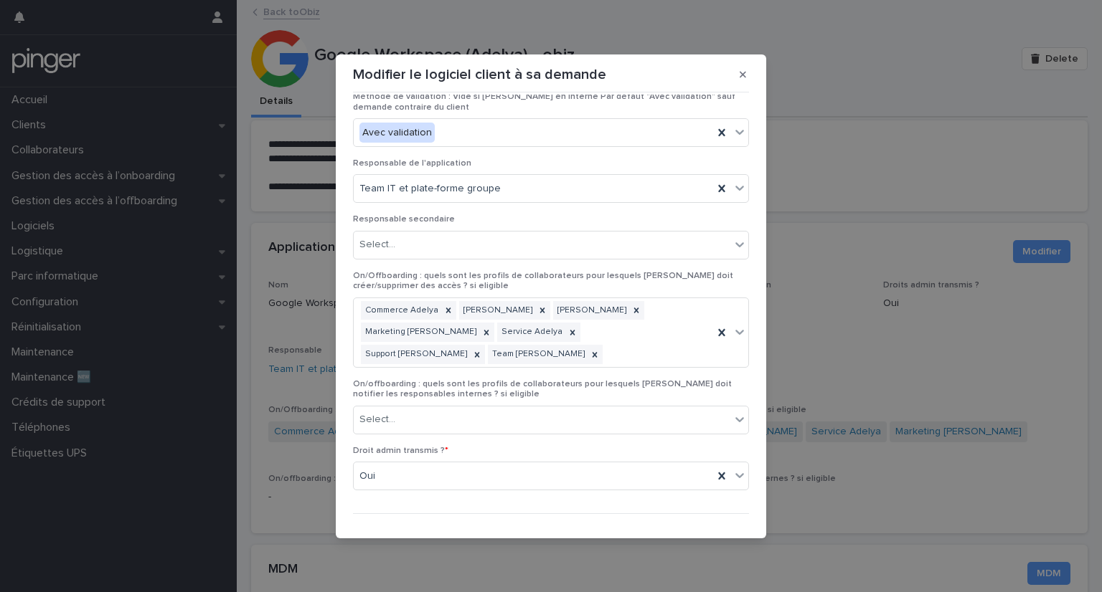
click at [729, 526] on button "Save" at bounding box center [726, 537] width 44 height 23
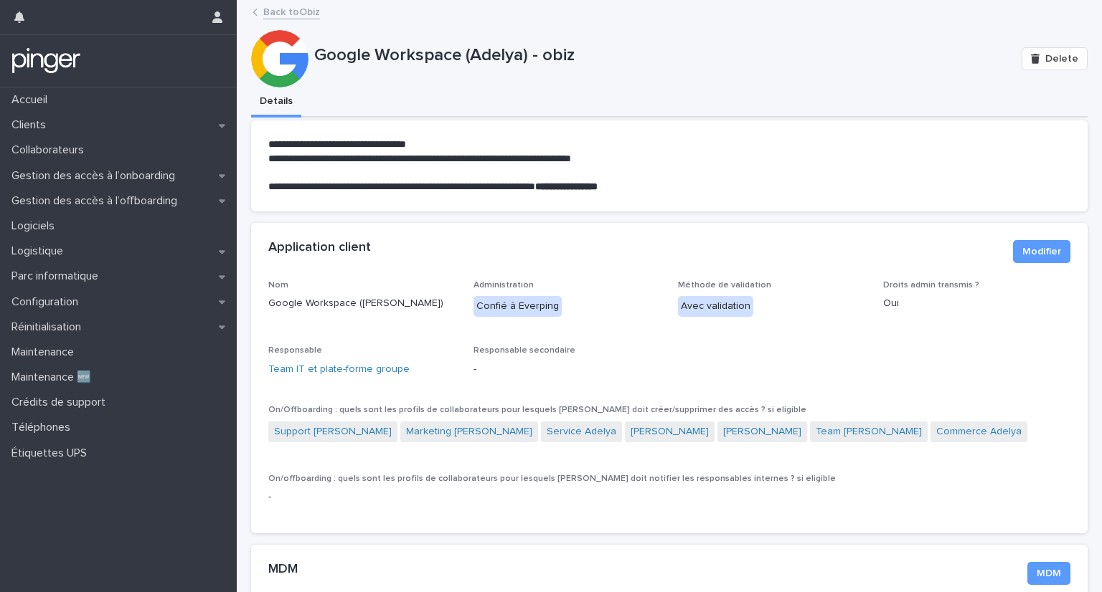
click at [290, 18] on link "Back to Obiz" at bounding box center [291, 11] width 57 height 16
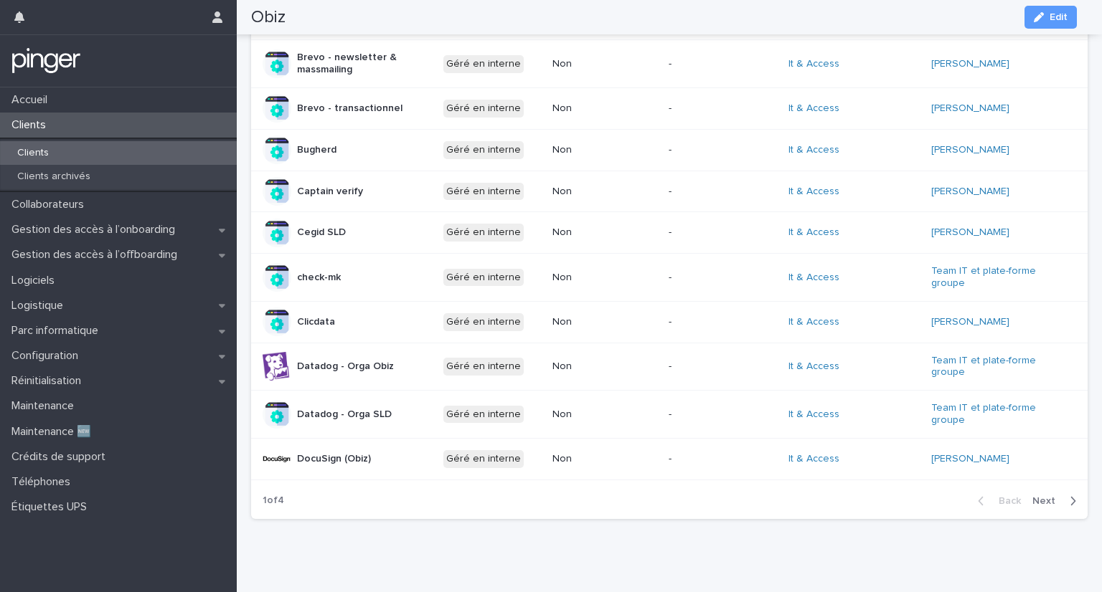
scroll to position [680, 0]
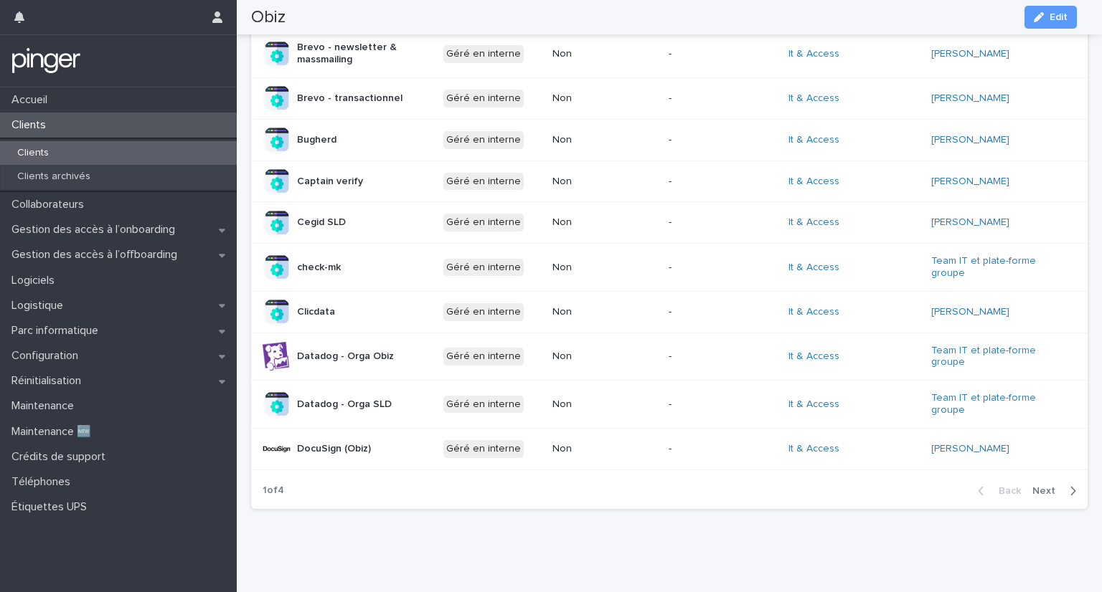
click at [1036, 486] on span "Next" at bounding box center [1048, 491] width 32 height 10
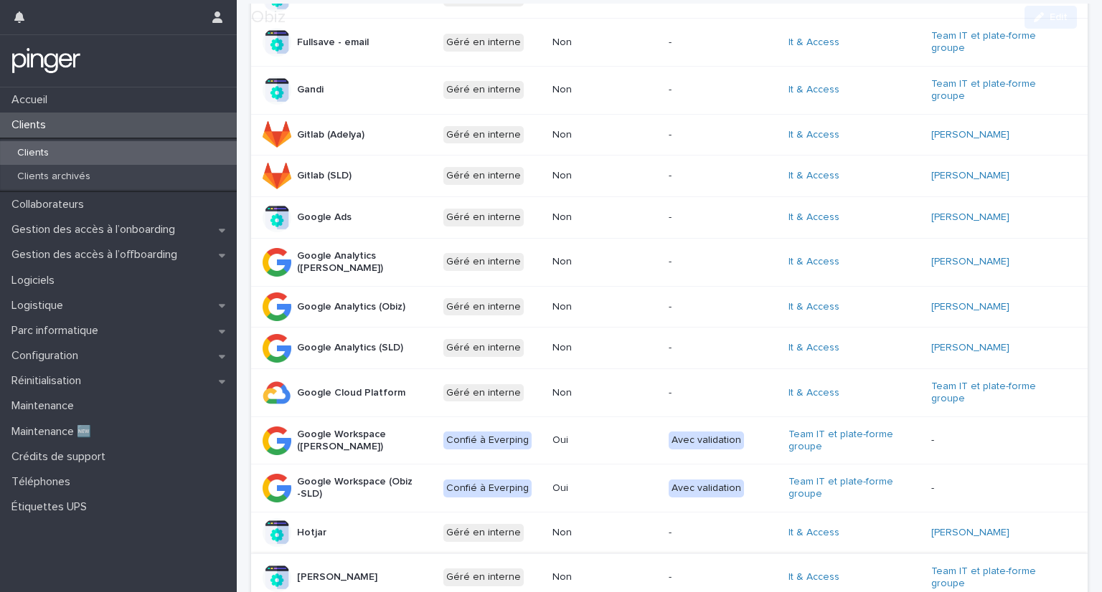
scroll to position [673, 0]
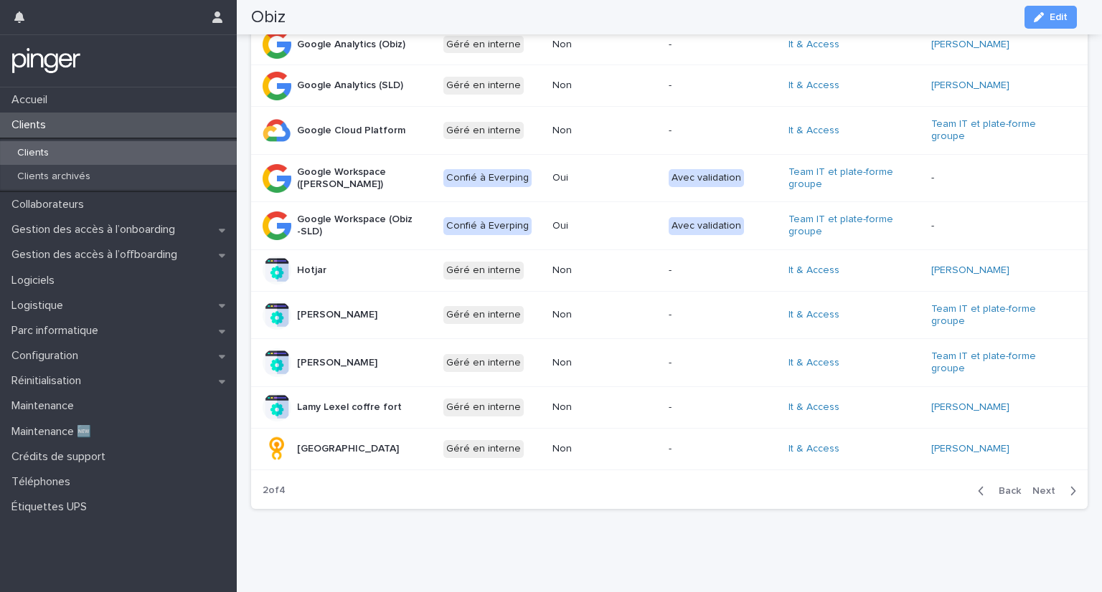
click at [997, 486] on span "Back" at bounding box center [1005, 491] width 31 height 10
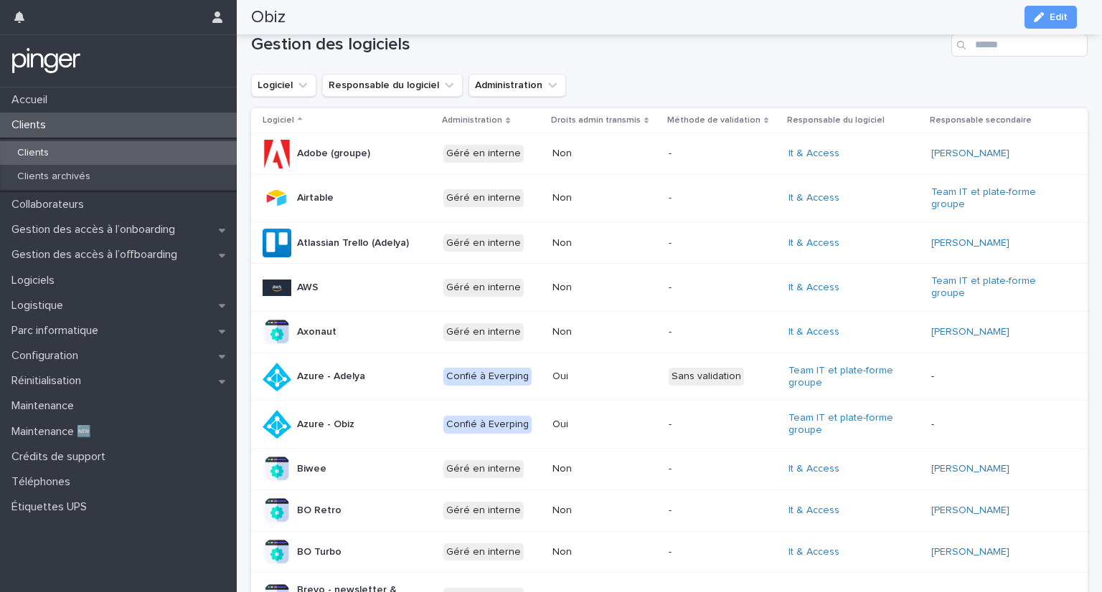
scroll to position [0, 0]
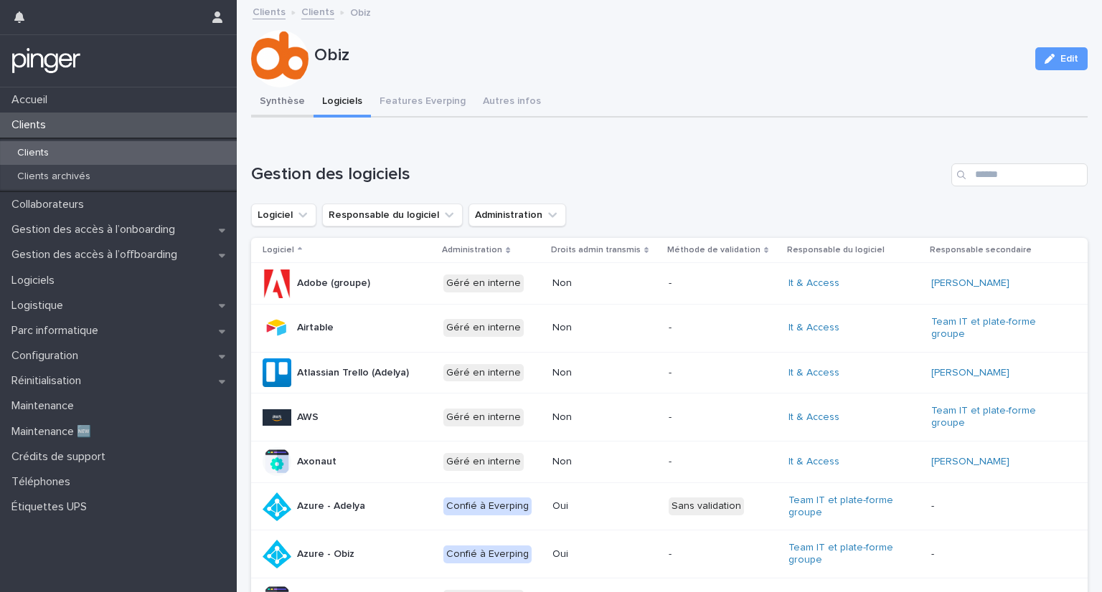
click at [273, 100] on button "Synthèse" at bounding box center [282, 102] width 62 height 30
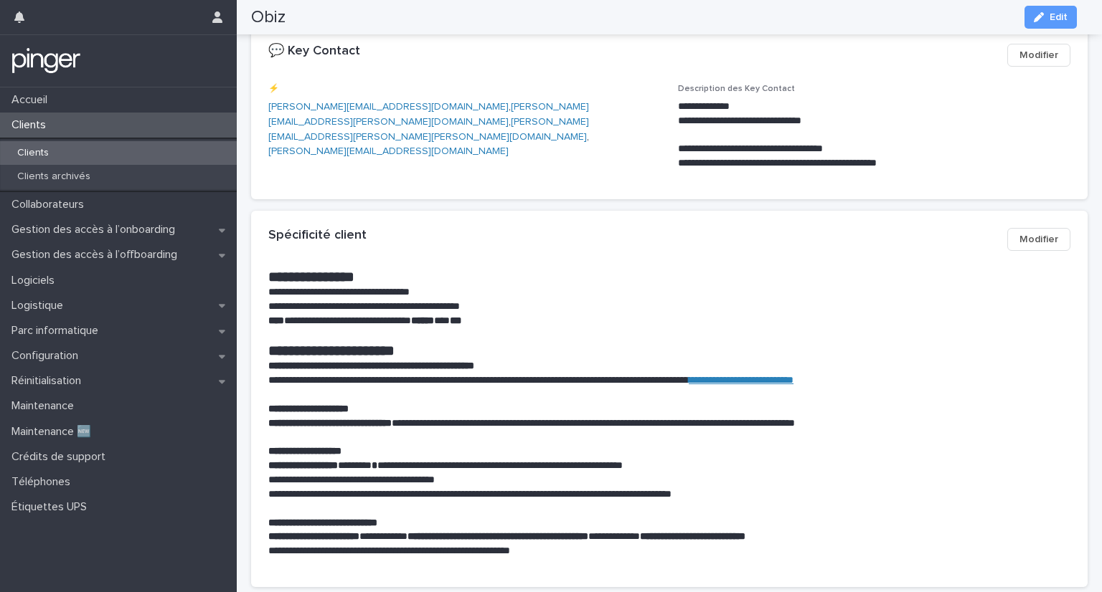
scroll to position [197, 0]
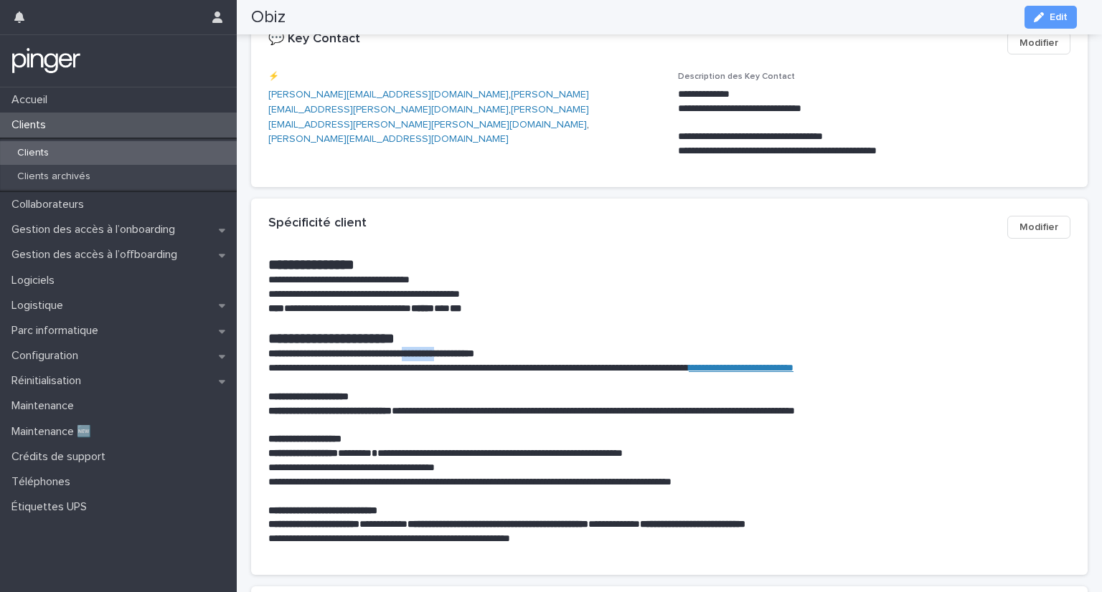
drag, startPoint x: 445, startPoint y: 348, endPoint x: 494, endPoint y: 354, distance: 49.8
click at [493, 354] on p "**********" at bounding box center [669, 354] width 802 height 14
click at [474, 354] on strong "**********" at bounding box center [371, 354] width 206 height 10
drag, startPoint x: 367, startPoint y: 364, endPoint x: 605, endPoint y: 371, distance: 238.2
click at [605, 371] on p "**********" at bounding box center [663, 368] width 791 height 14
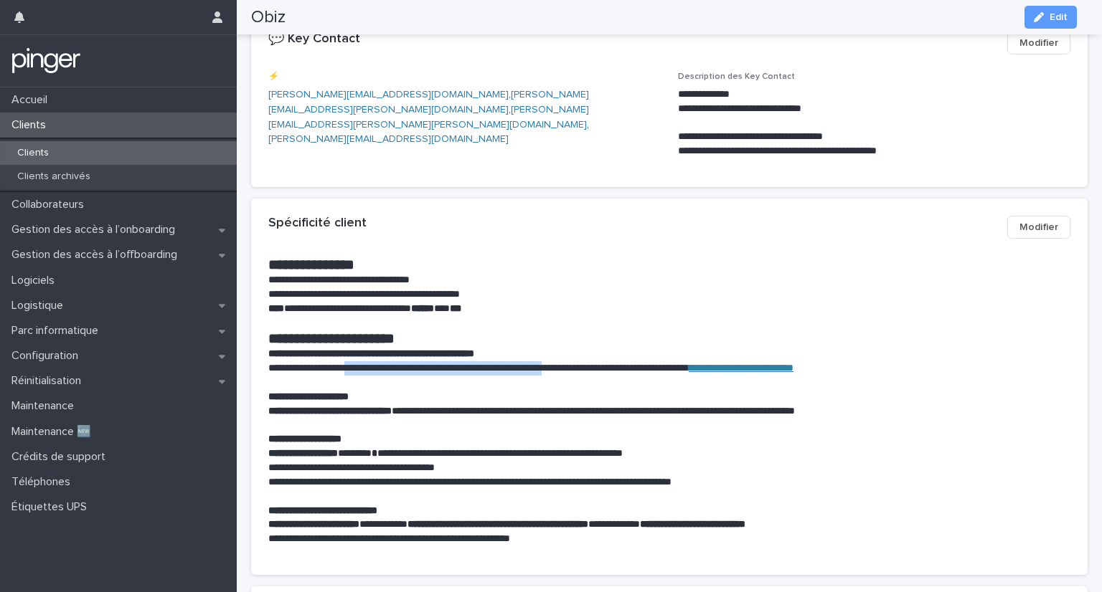
click at [605, 371] on p "**********" at bounding box center [663, 368] width 791 height 14
drag, startPoint x: 390, startPoint y: 374, endPoint x: 569, endPoint y: 377, distance: 179.3
click at [569, 377] on div "**********" at bounding box center [669, 401] width 802 height 290
click at [569, 377] on p at bounding box center [669, 383] width 802 height 14
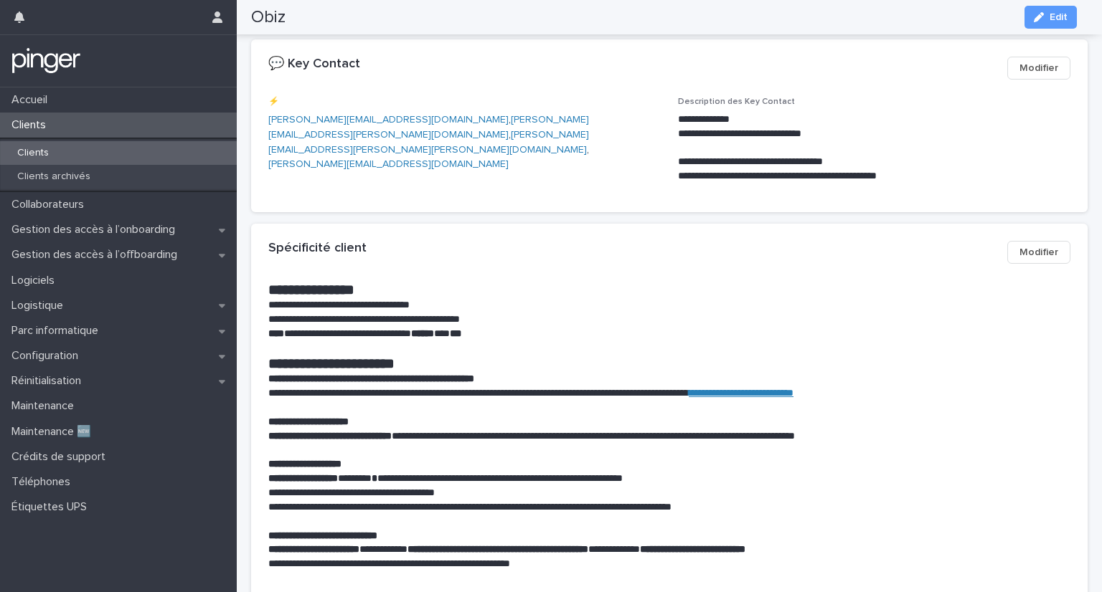
scroll to position [172, 0]
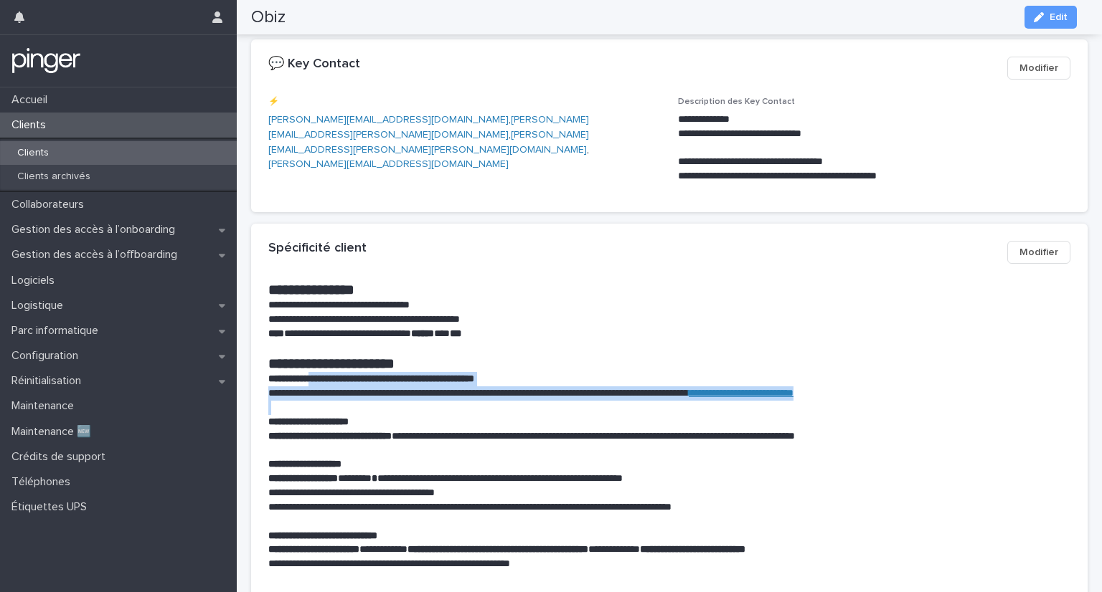
drag, startPoint x: 319, startPoint y: 382, endPoint x: 444, endPoint y: 402, distance: 126.4
click at [444, 402] on div "**********" at bounding box center [669, 426] width 802 height 290
click at [444, 402] on p at bounding box center [669, 408] width 802 height 14
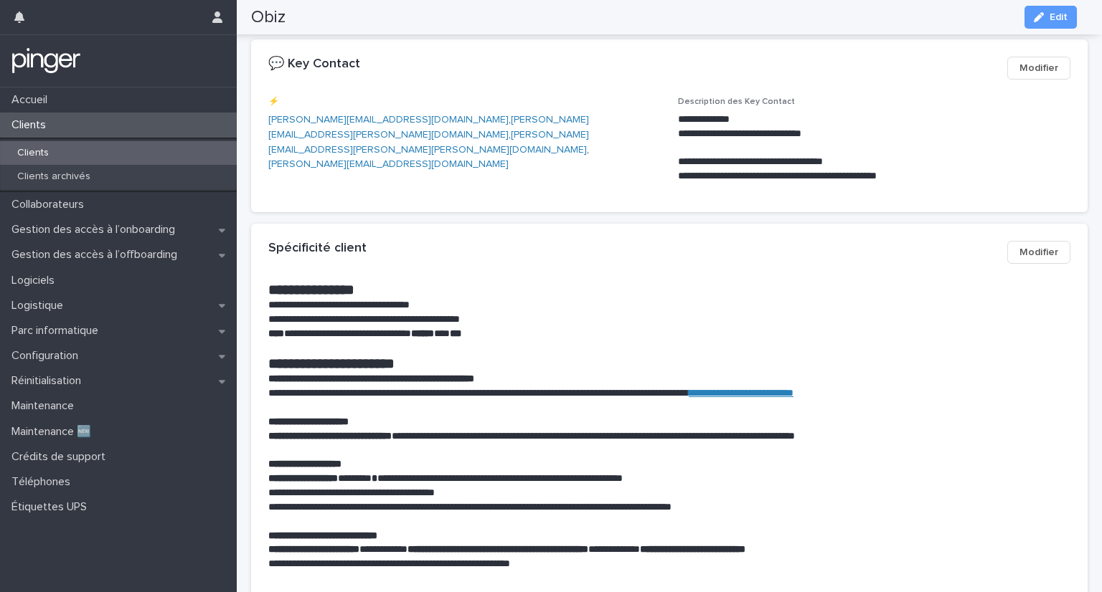
scroll to position [0, 0]
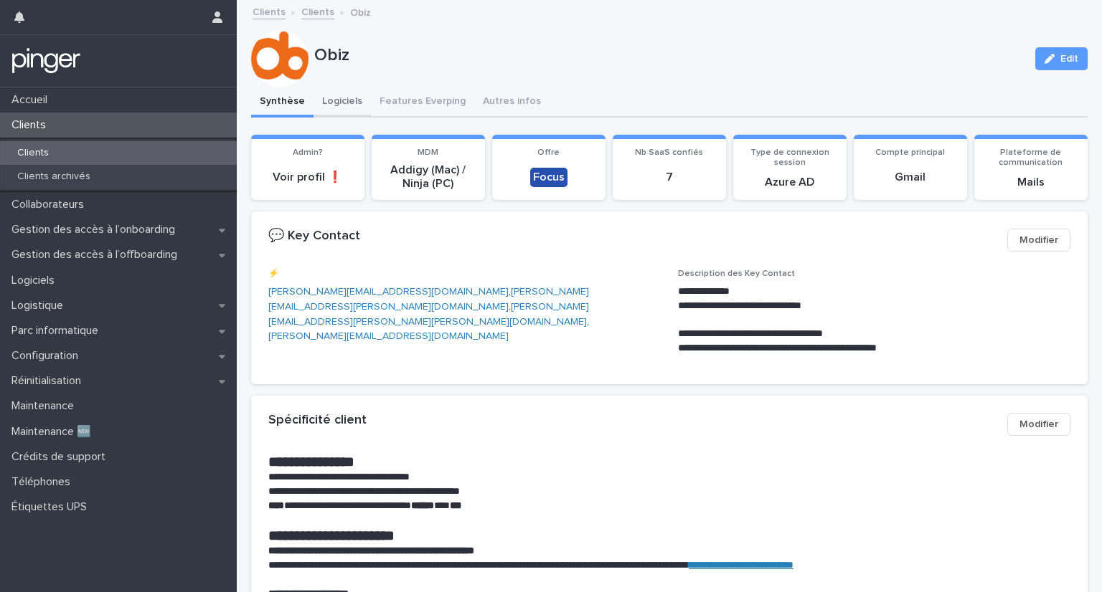
click at [359, 101] on button "Logiciels" at bounding box center [341, 102] width 57 height 30
